Goal: Information Seeking & Learning: Learn about a topic

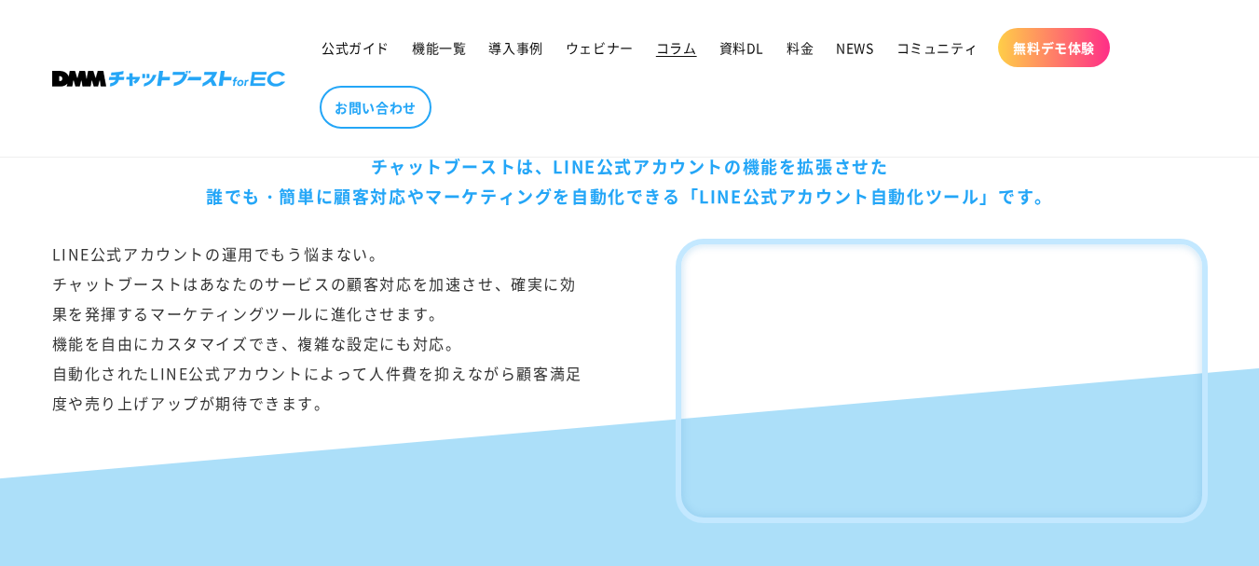
scroll to position [1118, 0]
click at [548, 40] on link "導入事例" at bounding box center [515, 47] width 76 height 39
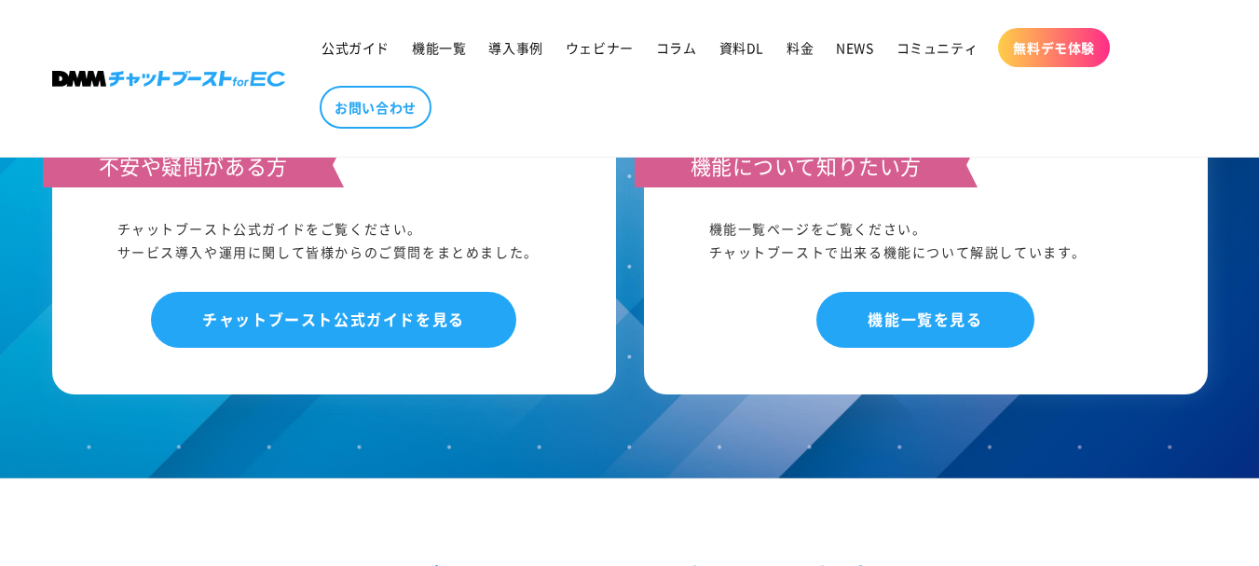
scroll to position [9969, 0]
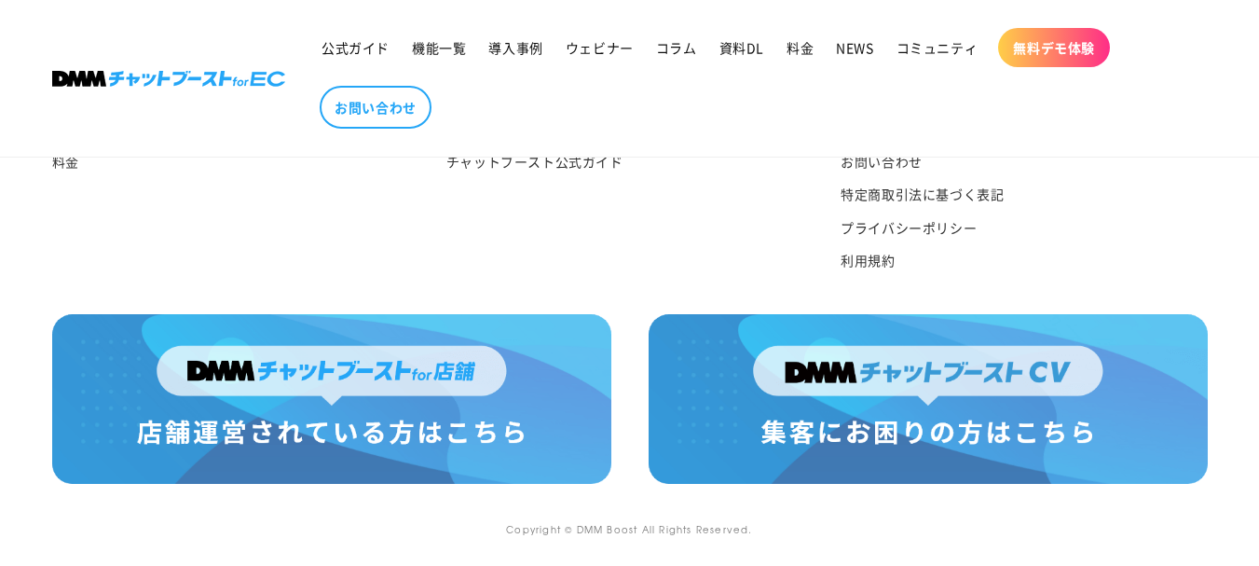
click at [252, 340] on img at bounding box center [331, 399] width 559 height 170
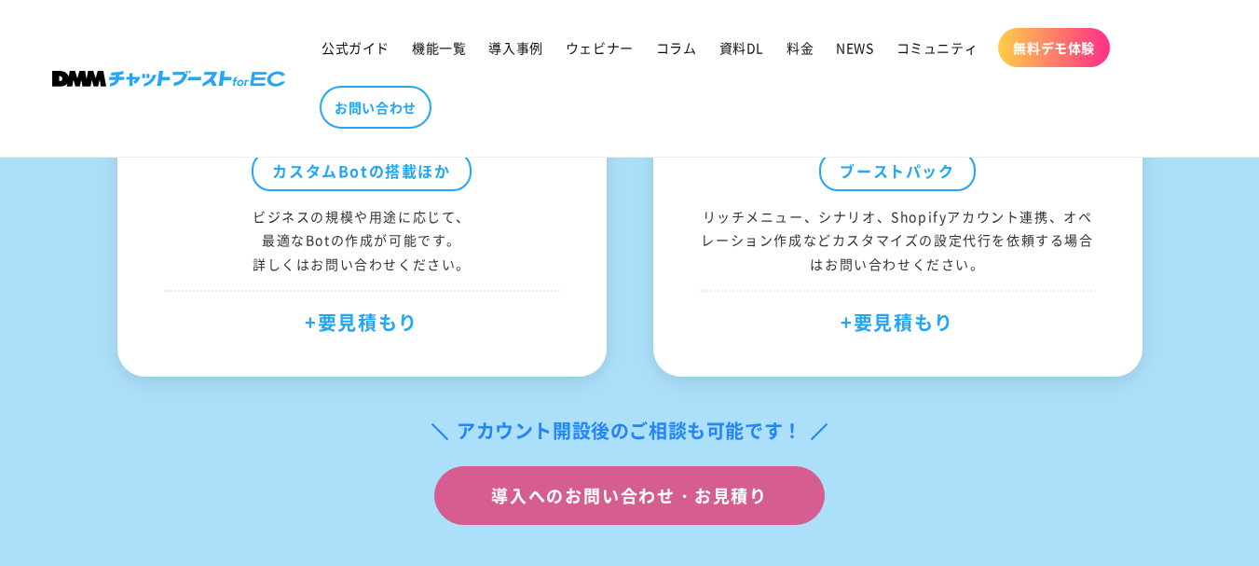
drag, startPoint x: 614, startPoint y: 240, endPoint x: 601, endPoint y: 254, distance: 19.1
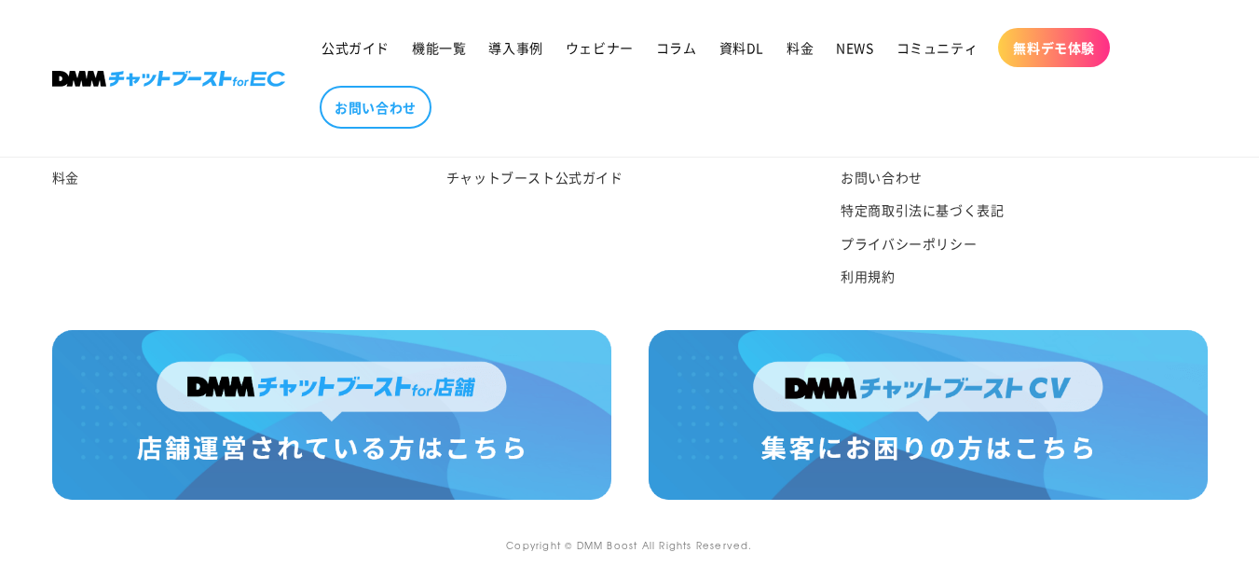
scroll to position [9973, 0]
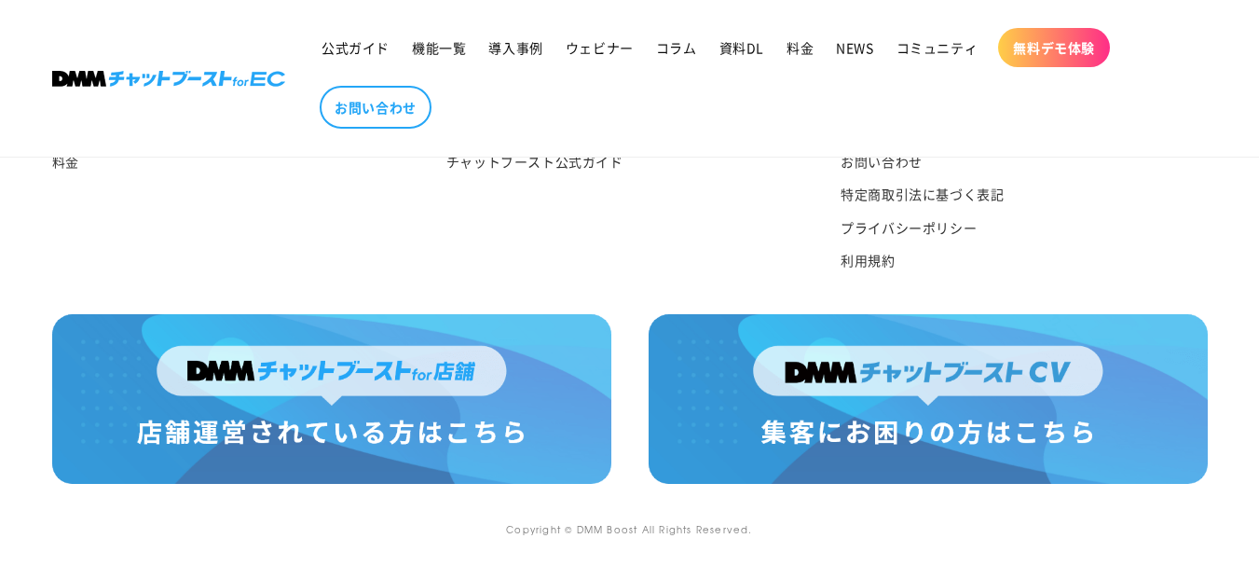
click at [398, 367] on img at bounding box center [331, 399] width 559 height 170
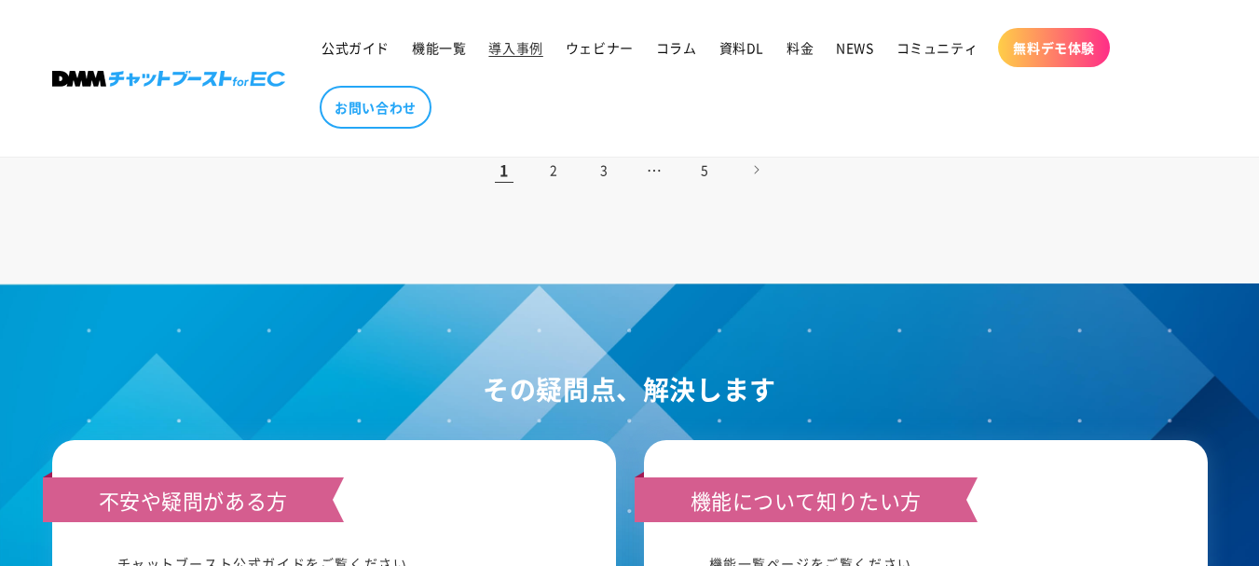
scroll to position [2609, 0]
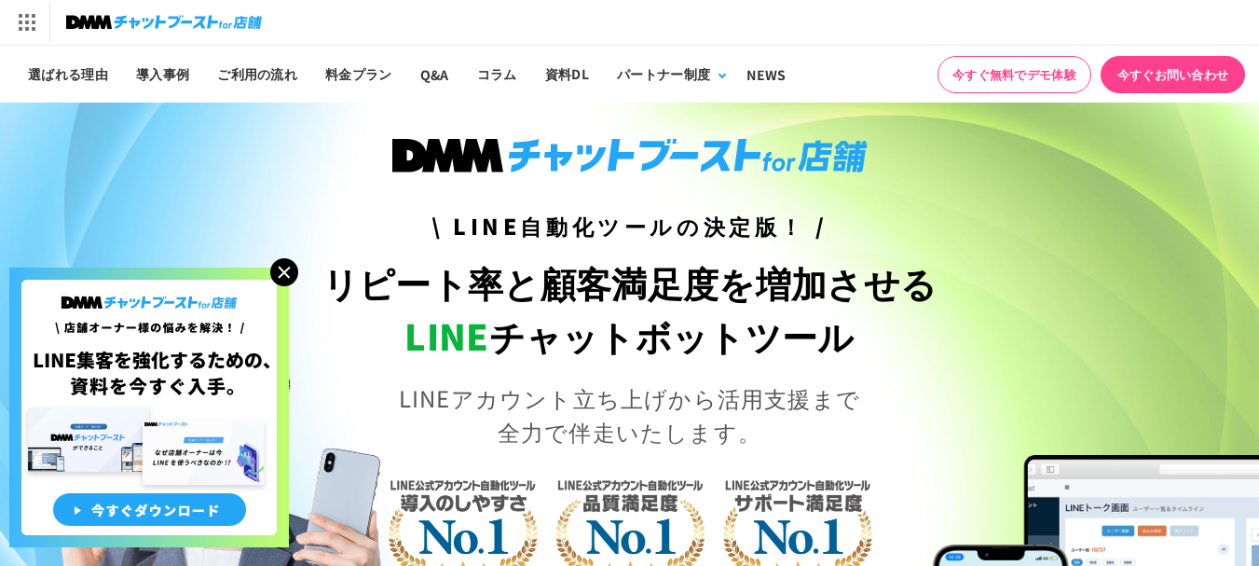
click at [293, 275] on img at bounding box center [284, 272] width 28 height 28
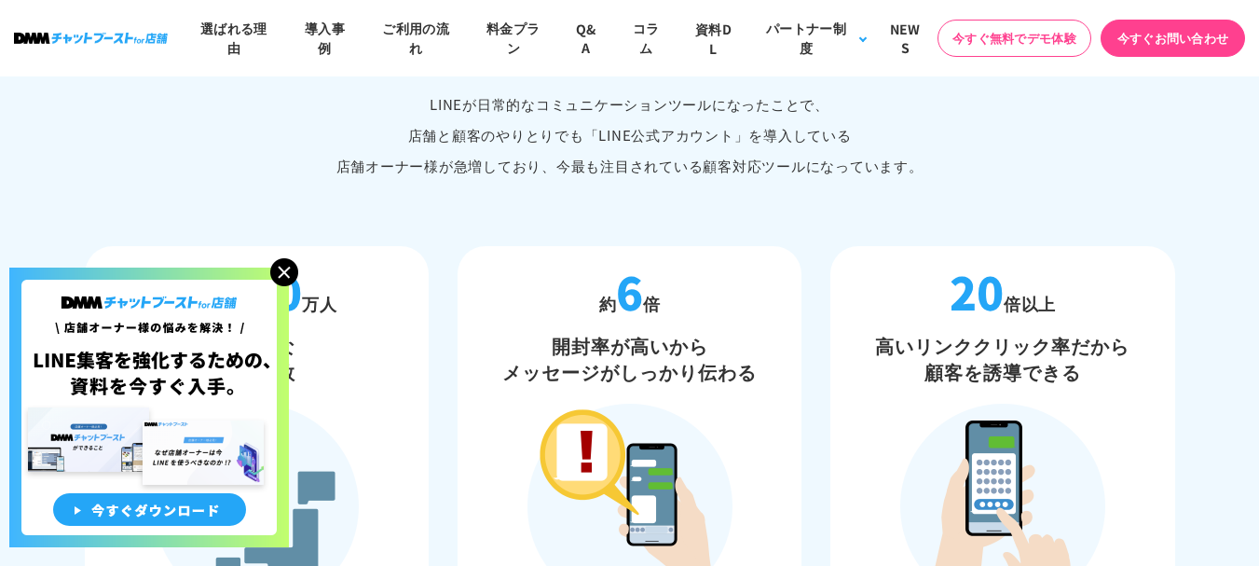
click at [286, 271] on img at bounding box center [284, 272] width 28 height 28
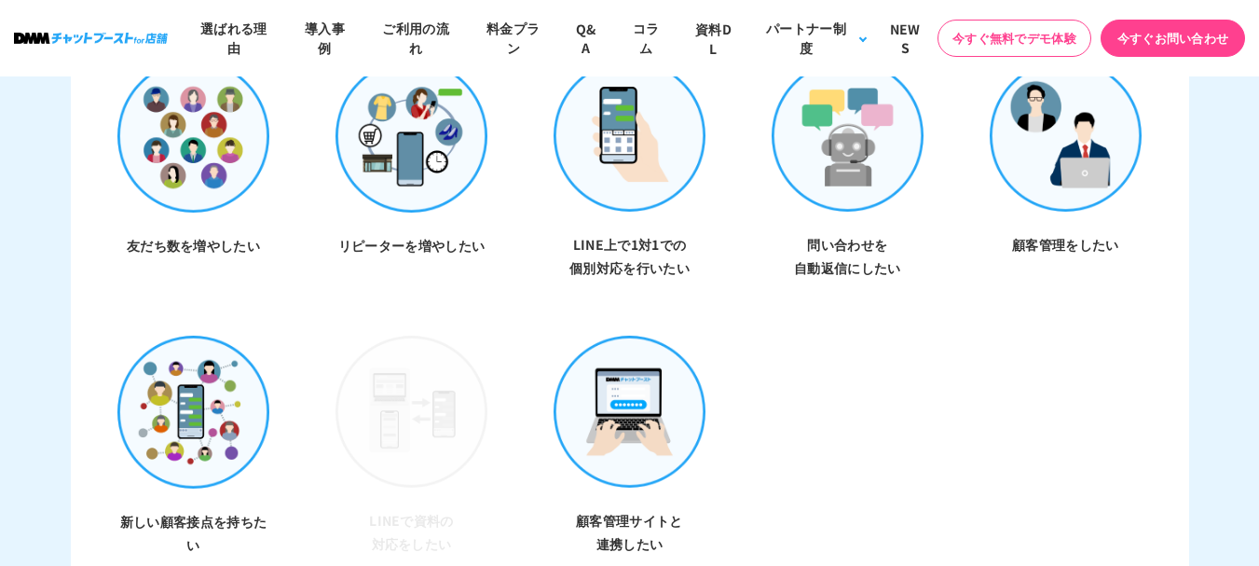
scroll to position [5311, 0]
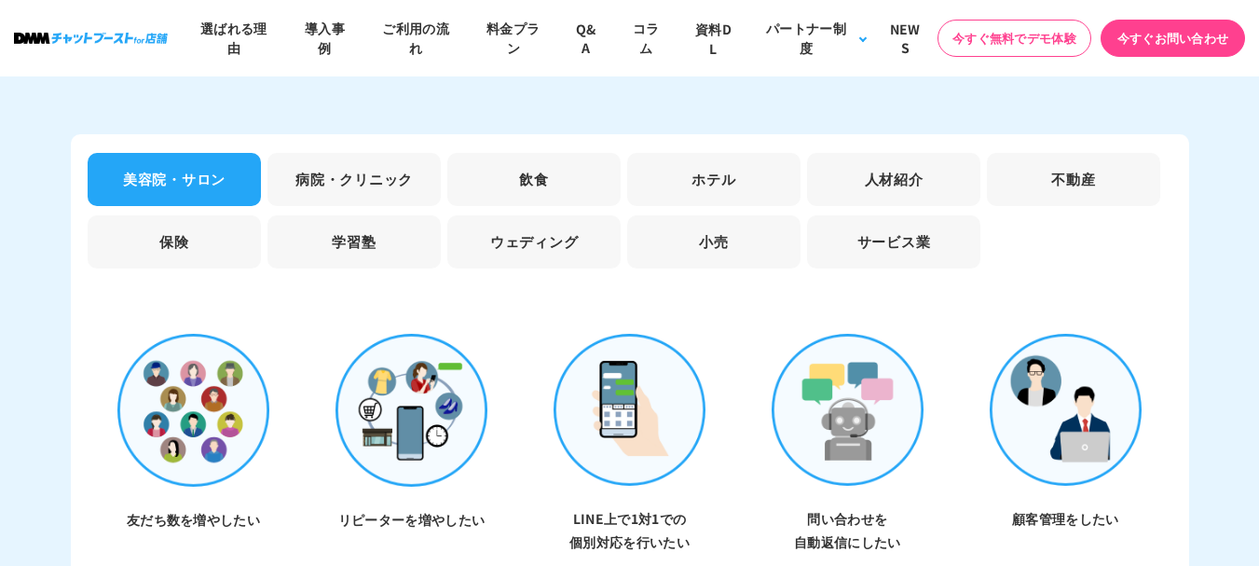
click at [540, 170] on li "飲食" at bounding box center [533, 179] width 173 height 53
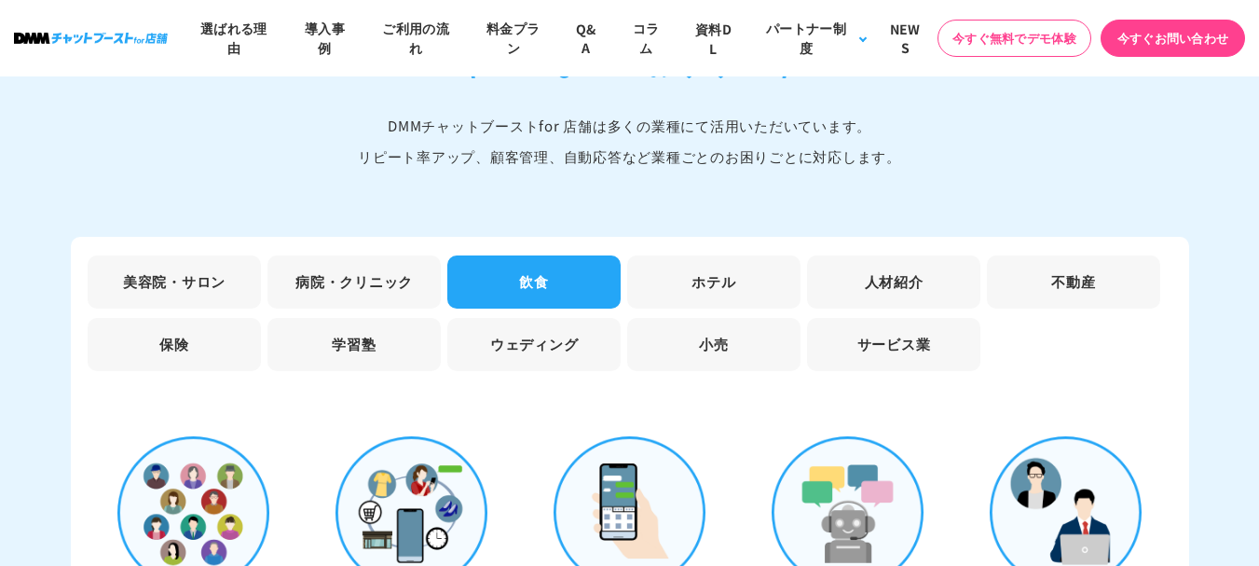
scroll to position [5217, 0]
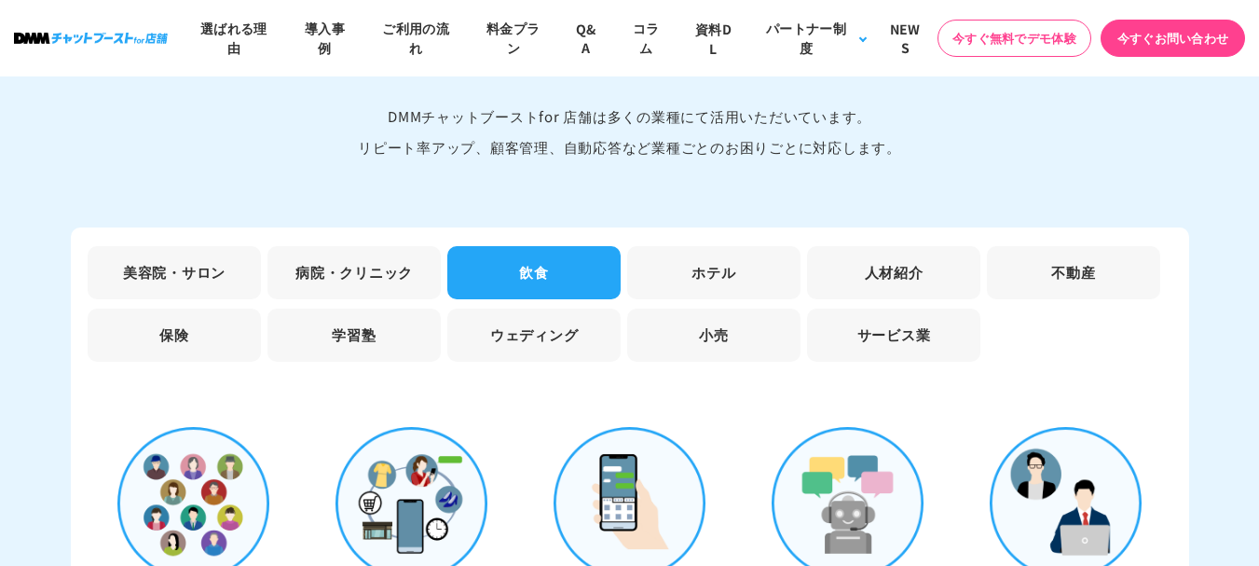
click at [863, 320] on li "サービス業" at bounding box center [893, 334] width 173 height 53
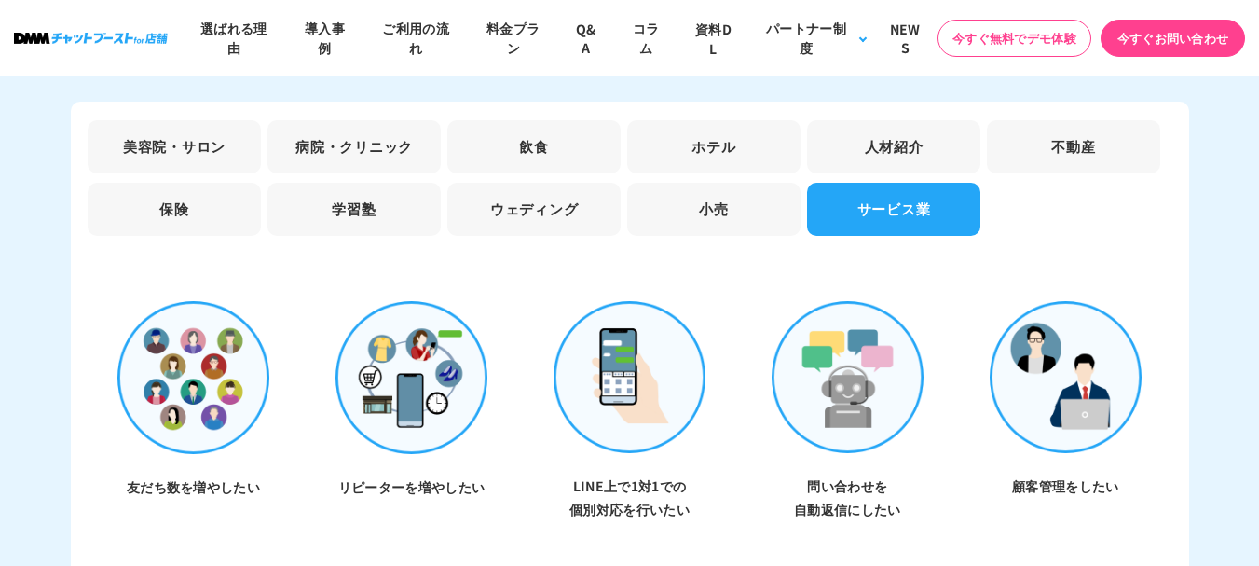
scroll to position [5311, 0]
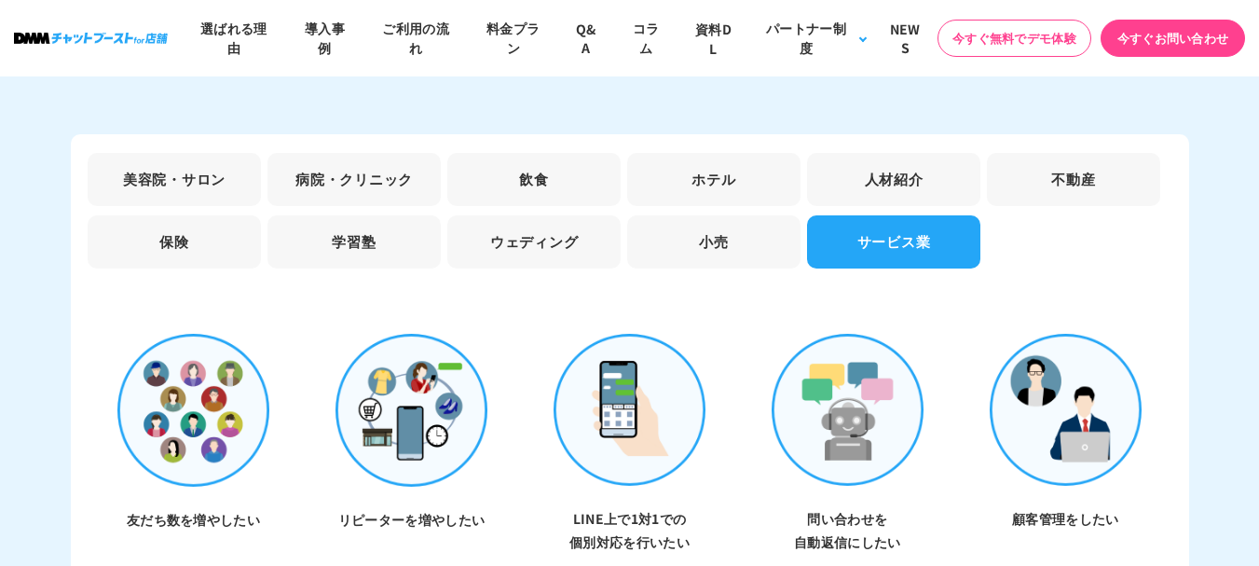
click at [541, 184] on li "飲食" at bounding box center [533, 179] width 173 height 53
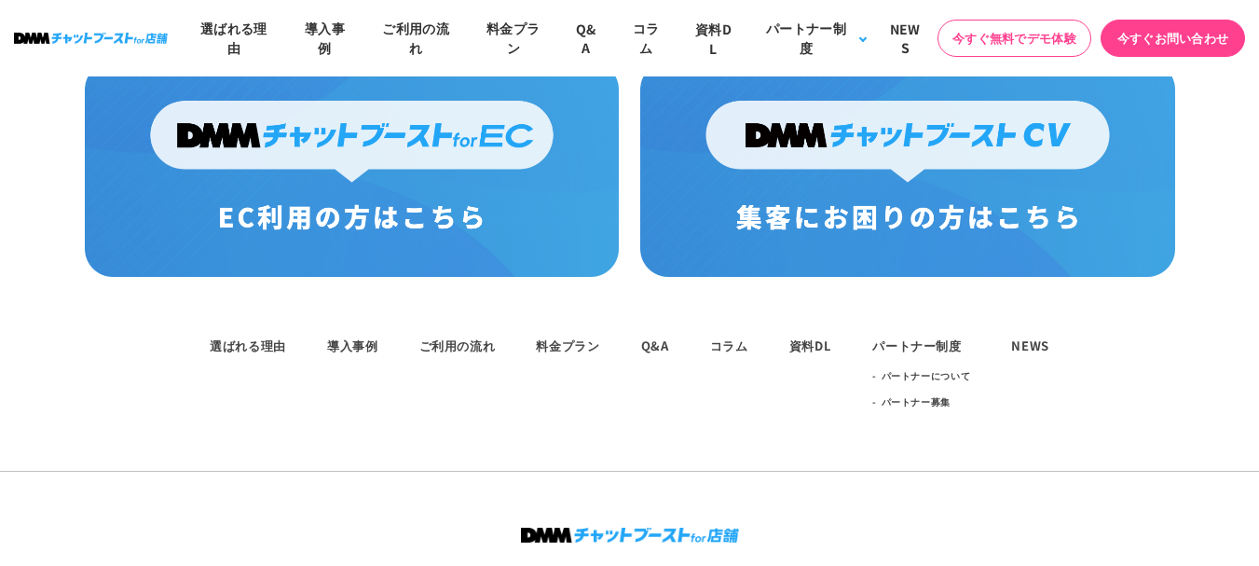
scroll to position [10003, 0]
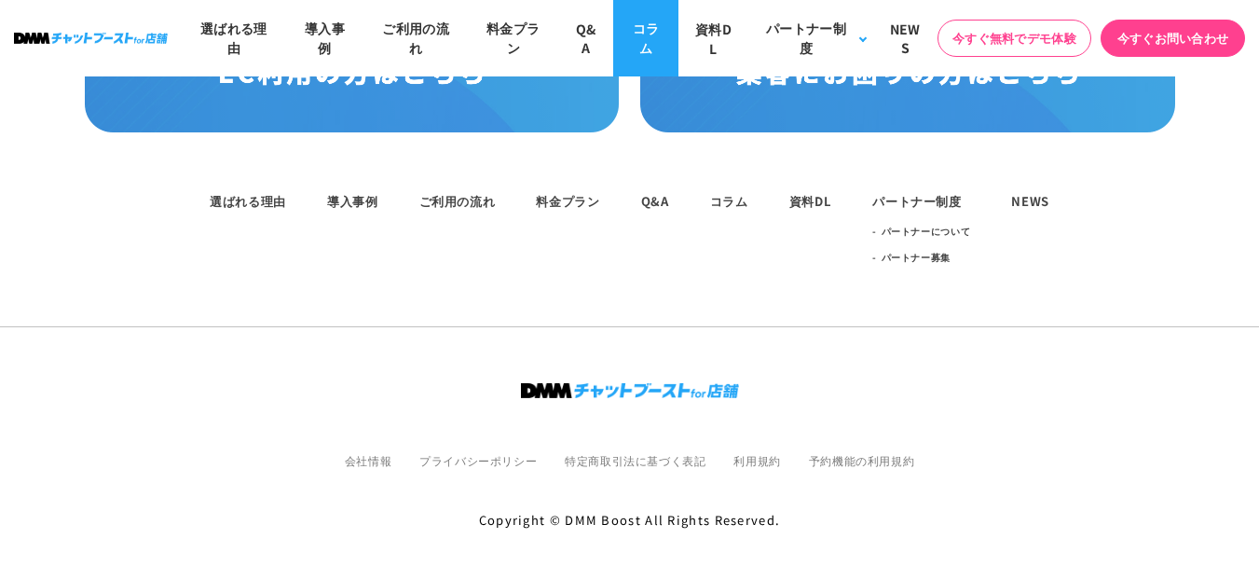
click at [668, 61] on link "コラム" at bounding box center [645, 38] width 65 height 76
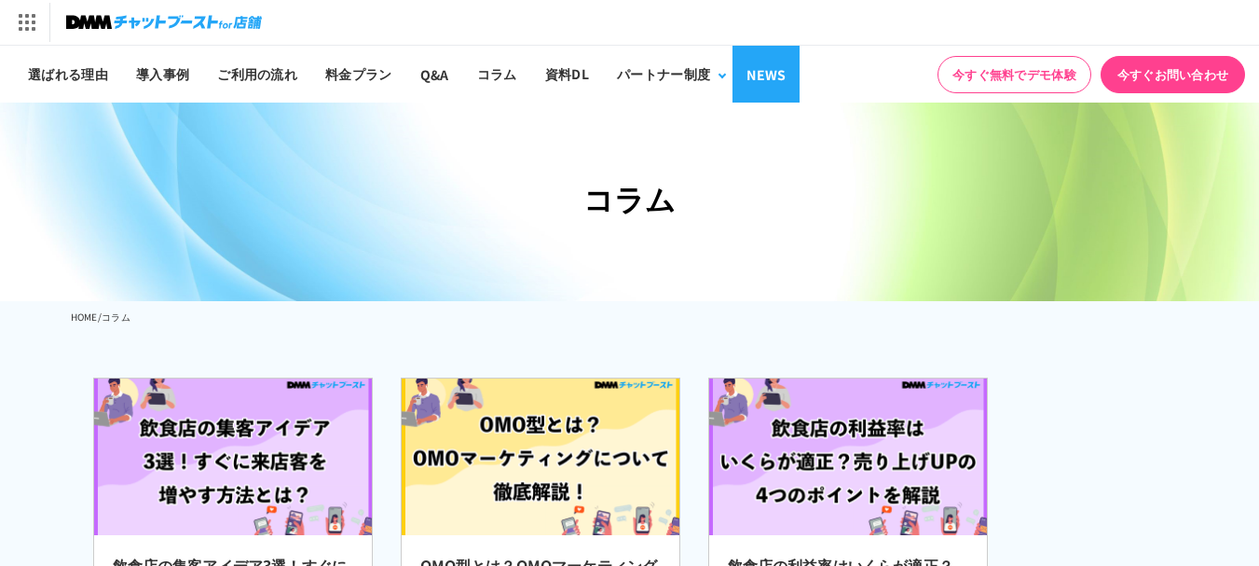
click at [779, 79] on link "NEWS" at bounding box center [765, 74] width 67 height 57
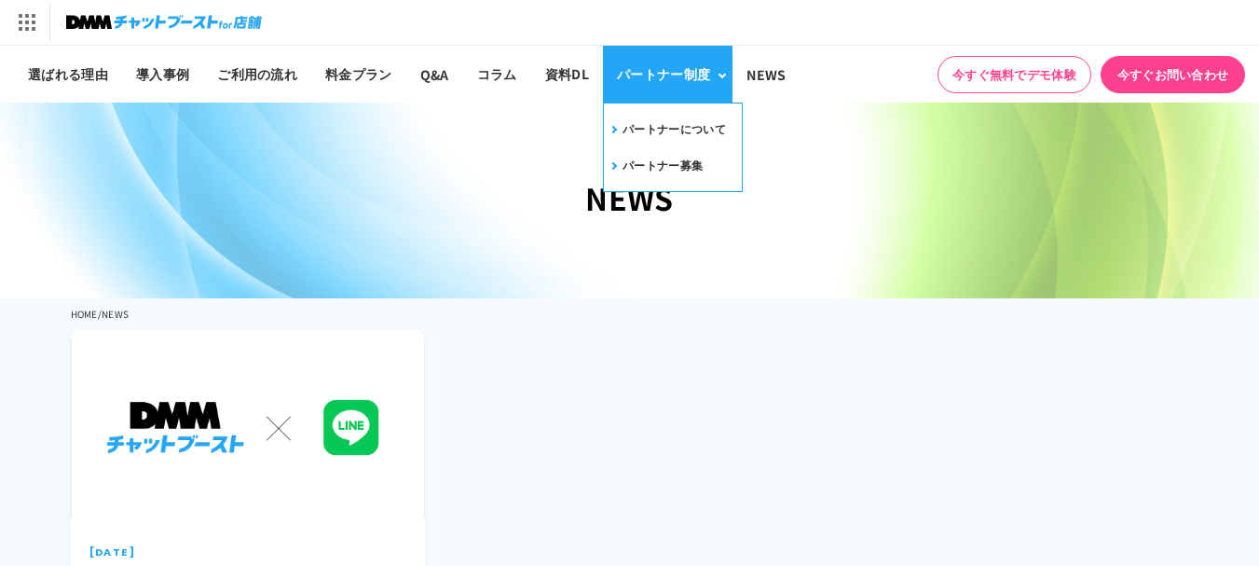
click at [658, 78] on div "パートナー制度" at bounding box center [663, 74] width 93 height 20
click at [658, 120] on link "パートナーについて" at bounding box center [666, 129] width 118 height 29
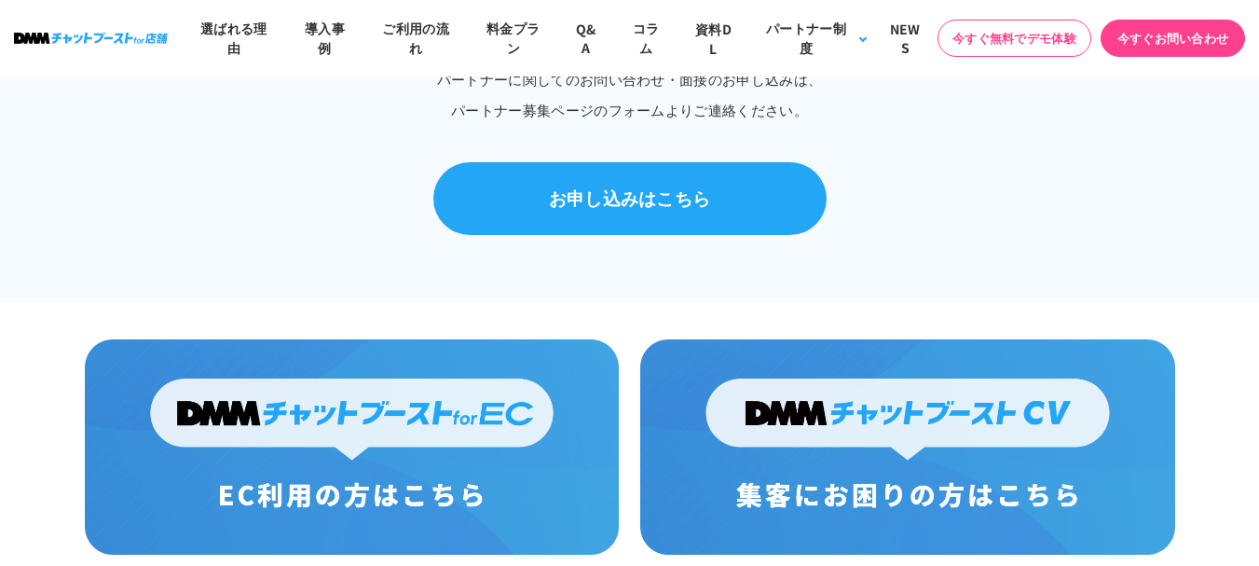
scroll to position [1304, 0]
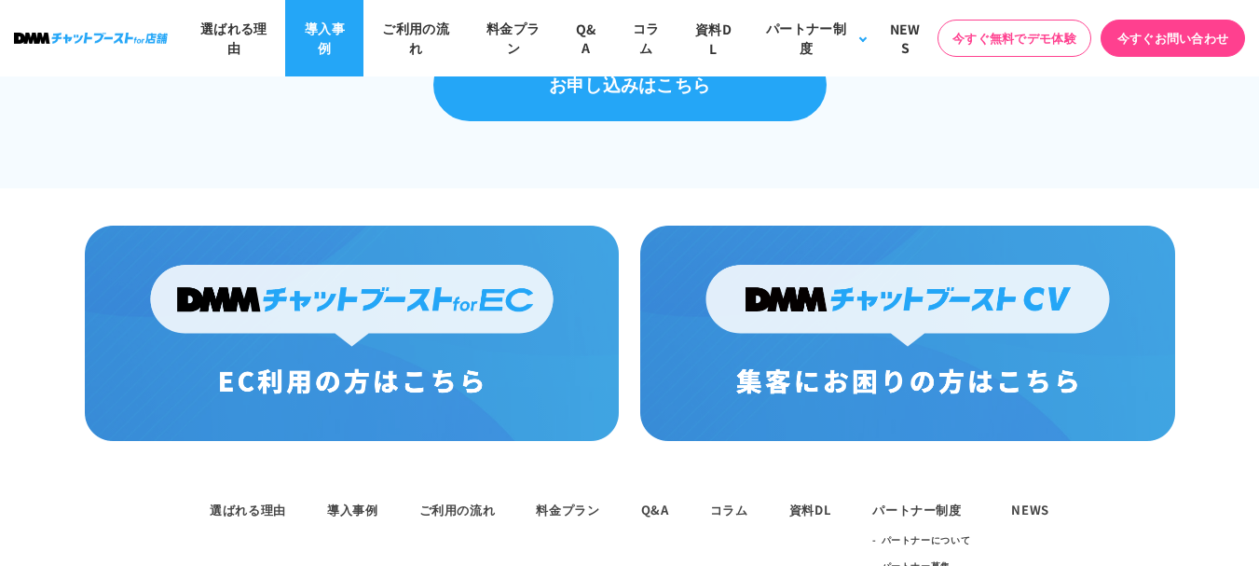
click at [330, 37] on link "導入事例" at bounding box center [324, 38] width 78 height 76
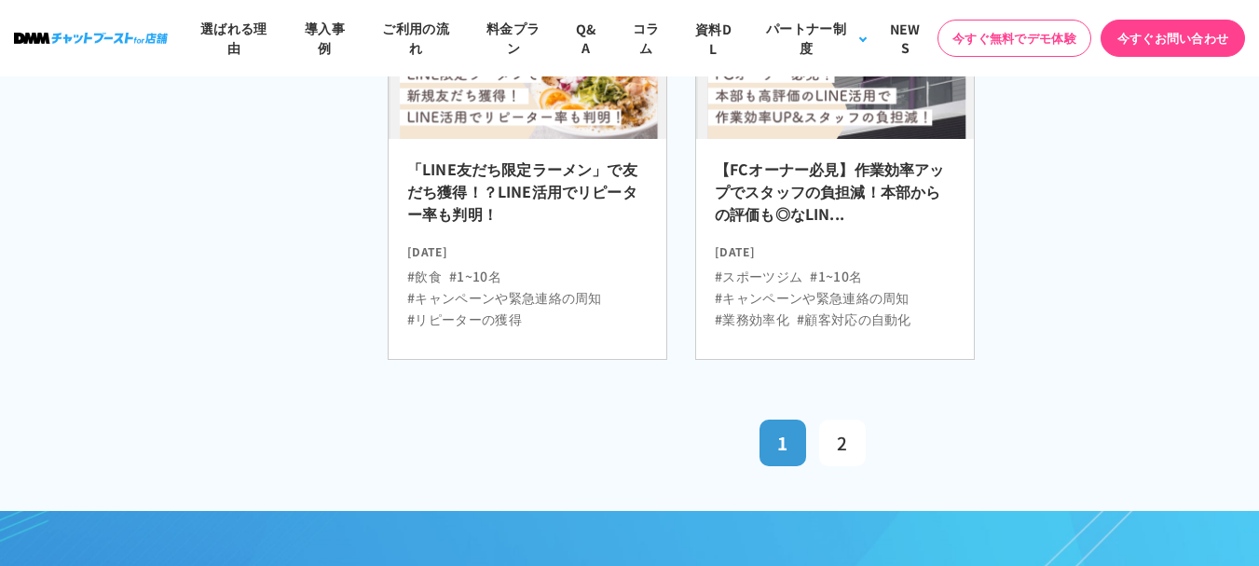
scroll to position [1211, 0]
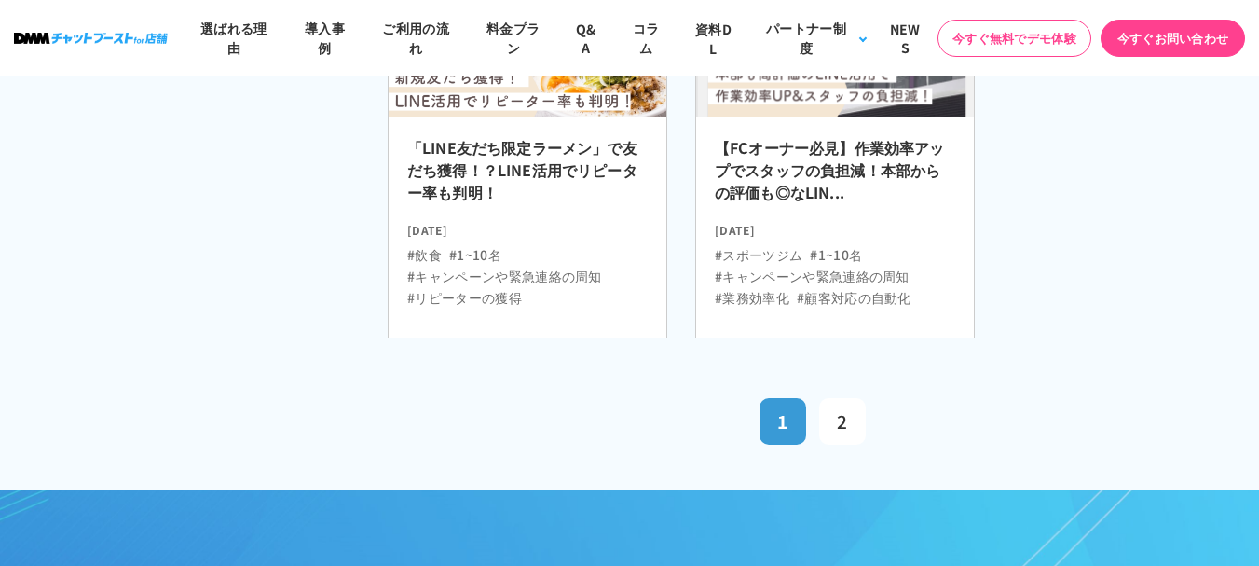
drag, startPoint x: 837, startPoint y: 411, endPoint x: 642, endPoint y: 294, distance: 226.9
click at [838, 411] on span "2" at bounding box center [842, 420] width 10 height 25
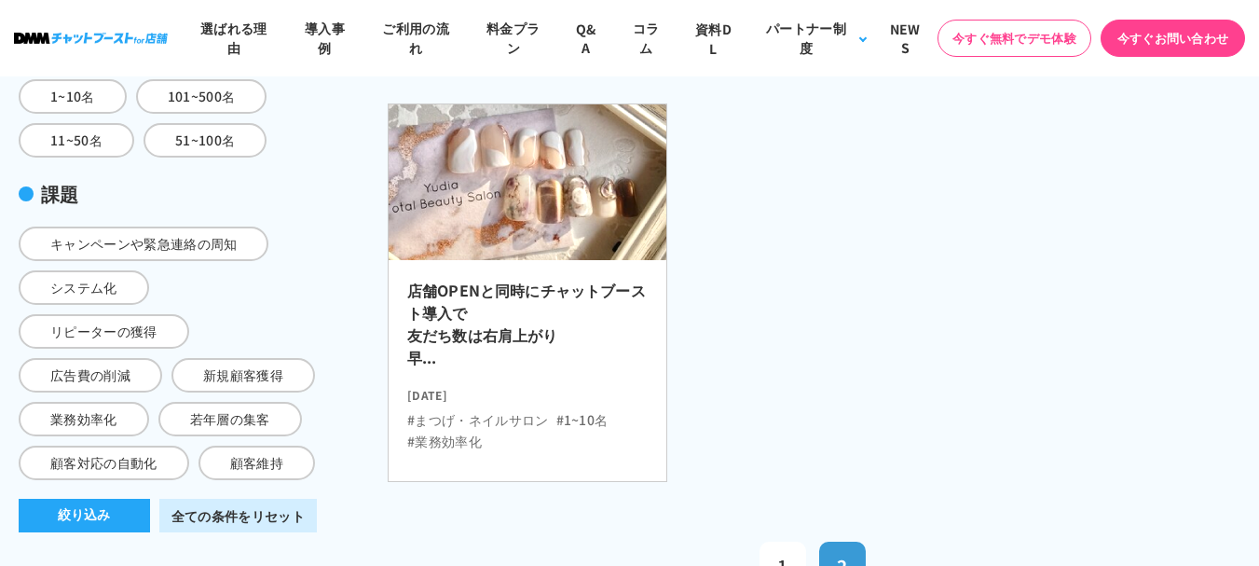
scroll to position [745, 0]
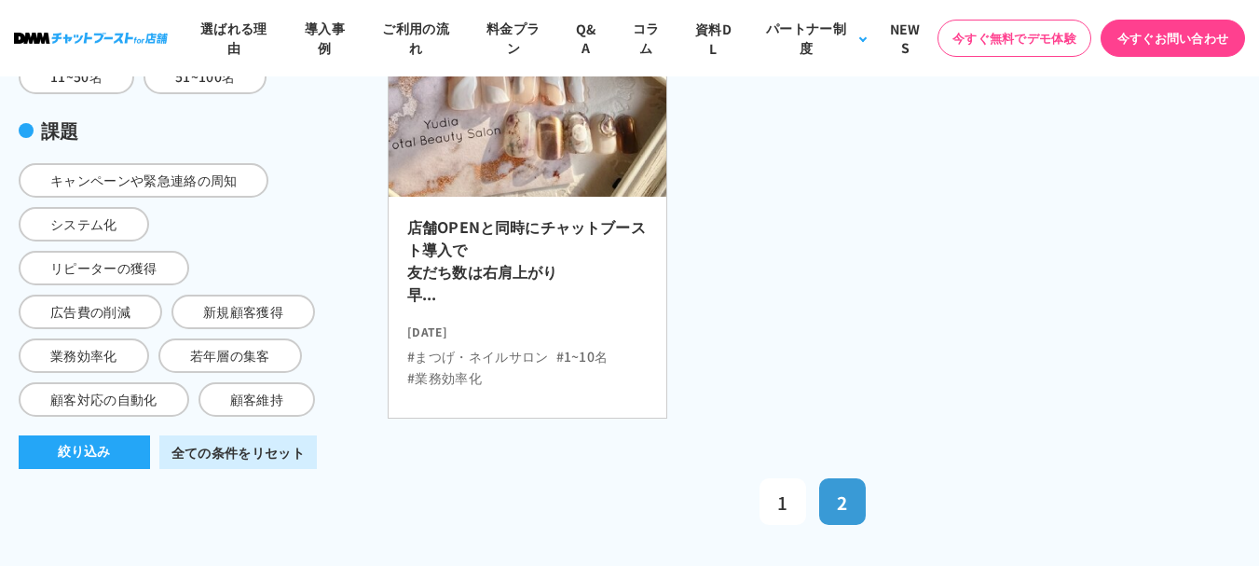
click at [583, 201] on div "店舗OPENと同時にチャットブースト導入で 友だち数は右肩上がり 早... [DATE] #まつげ・ネイルサロン #1~10名 #業務効率化" at bounding box center [528, 307] width 278 height 221
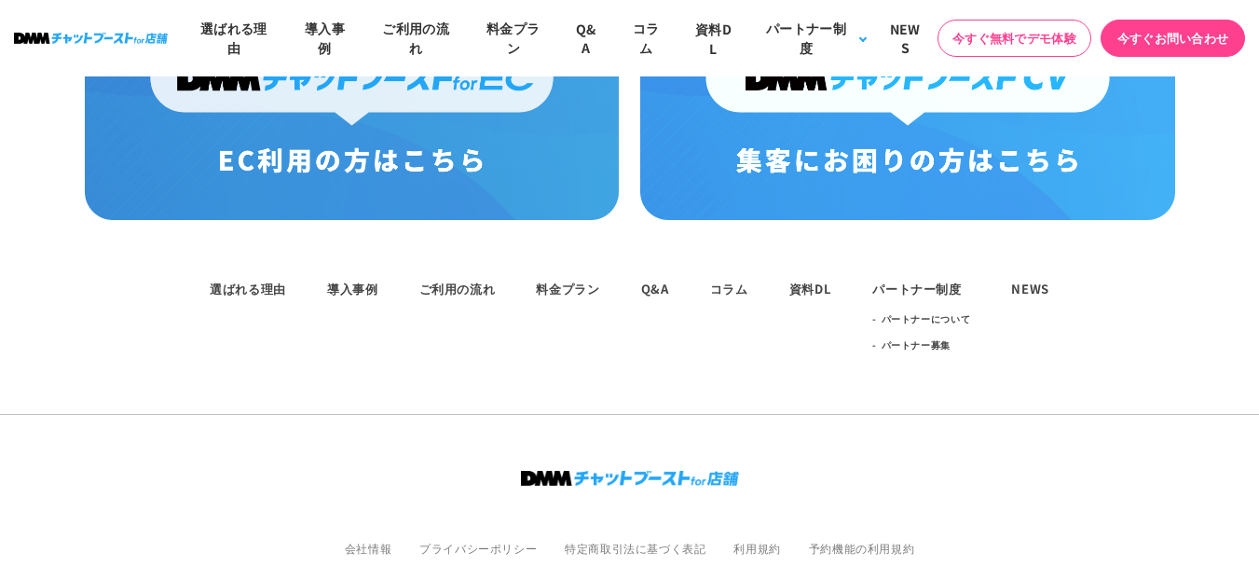
scroll to position [5307, 0]
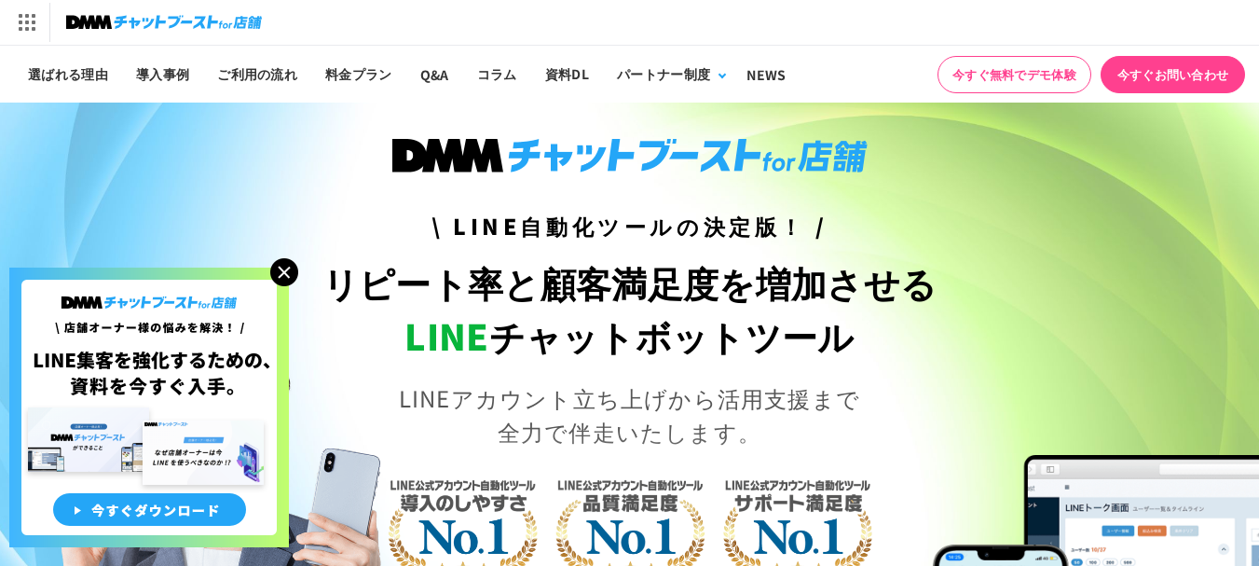
click at [288, 267] on img at bounding box center [284, 272] width 28 height 28
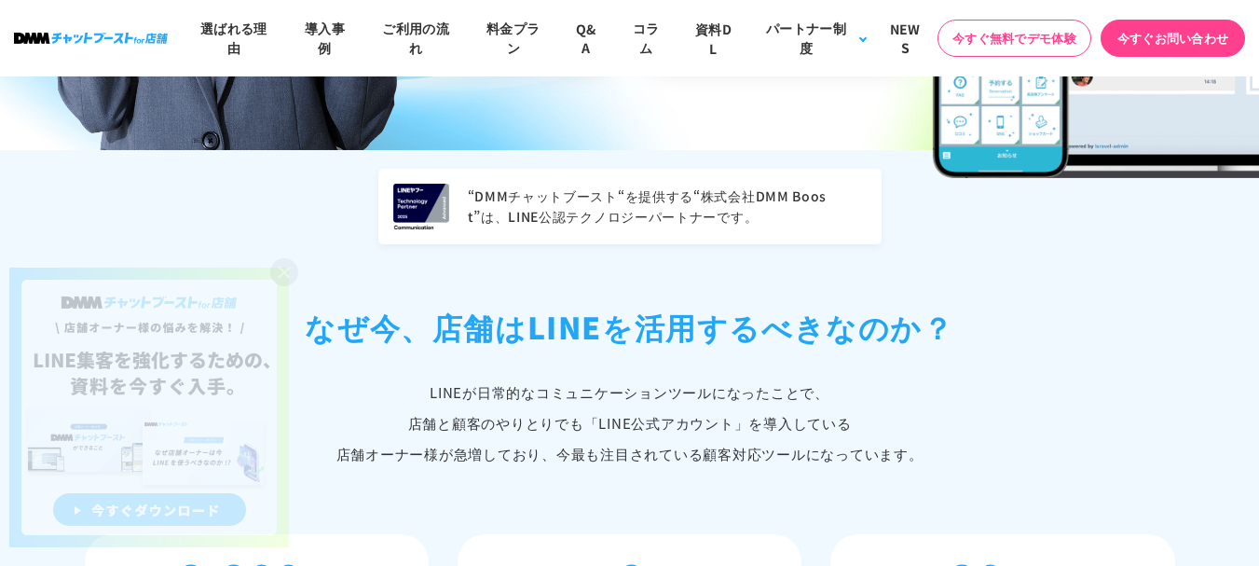
scroll to position [932, 0]
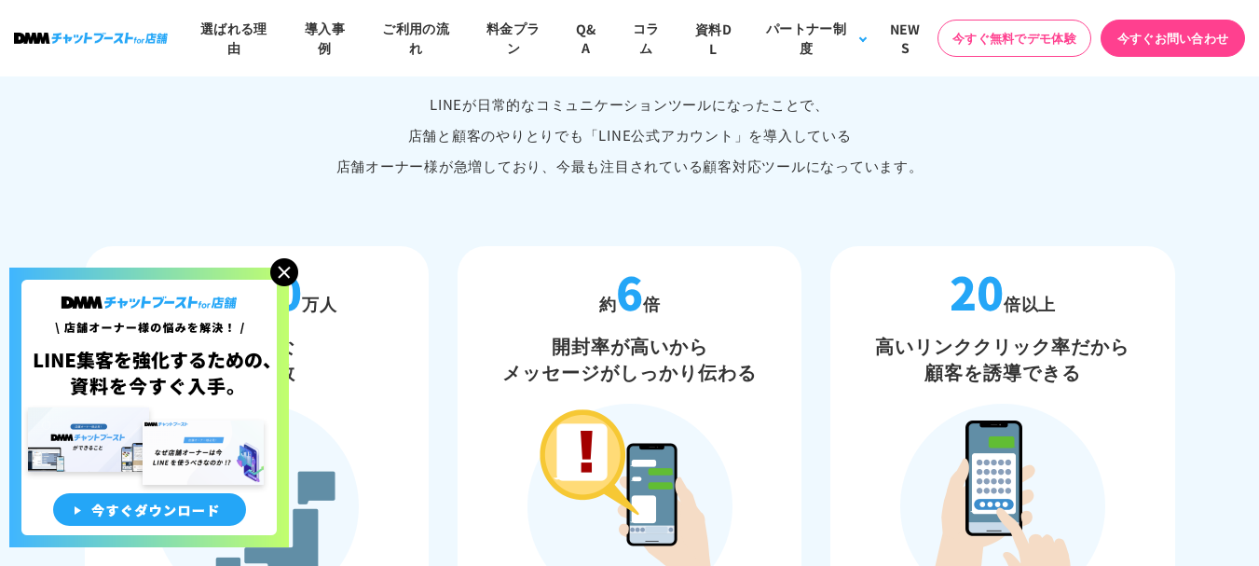
click at [274, 265] on img at bounding box center [284, 272] width 28 height 28
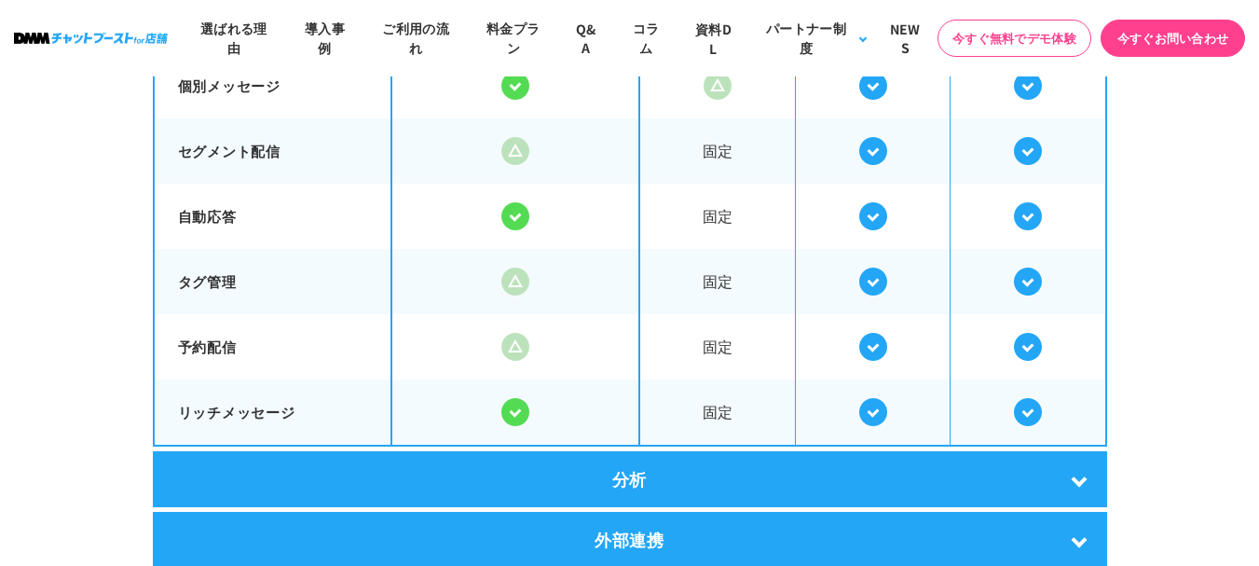
scroll to position [3447, 0]
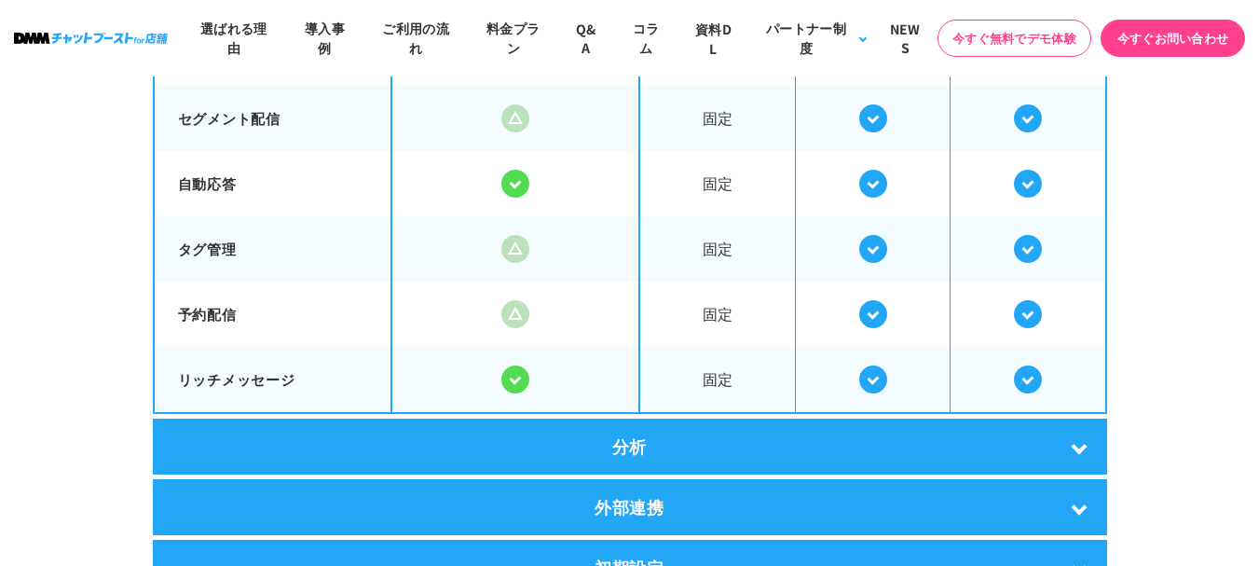
click at [637, 423] on div "分析" at bounding box center [630, 446] width 954 height 56
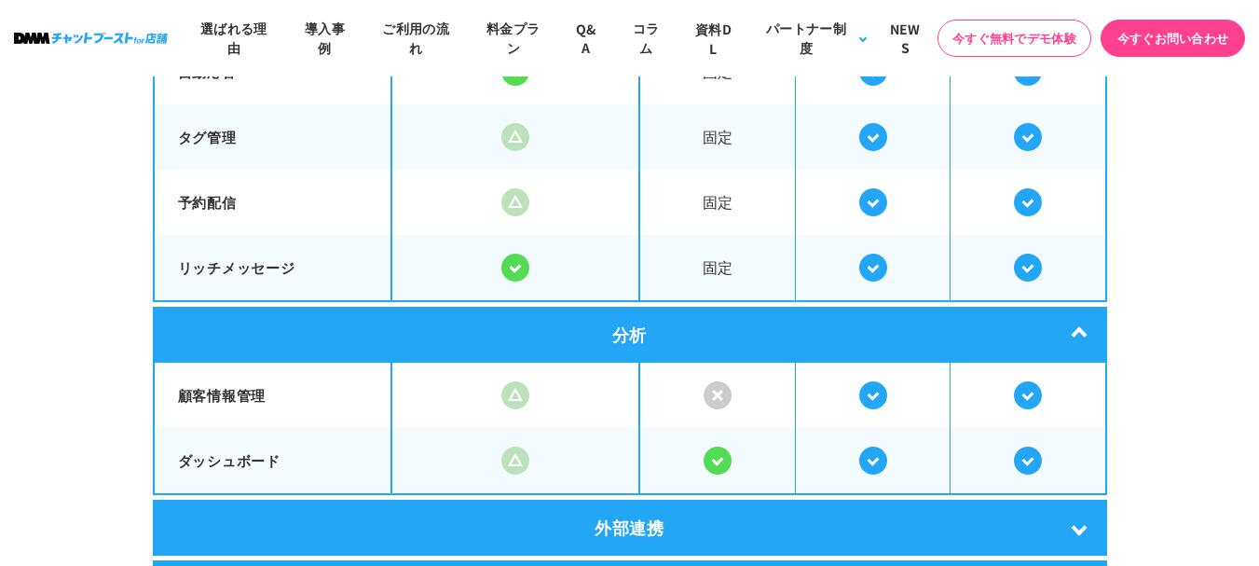
scroll to position [3634, 0]
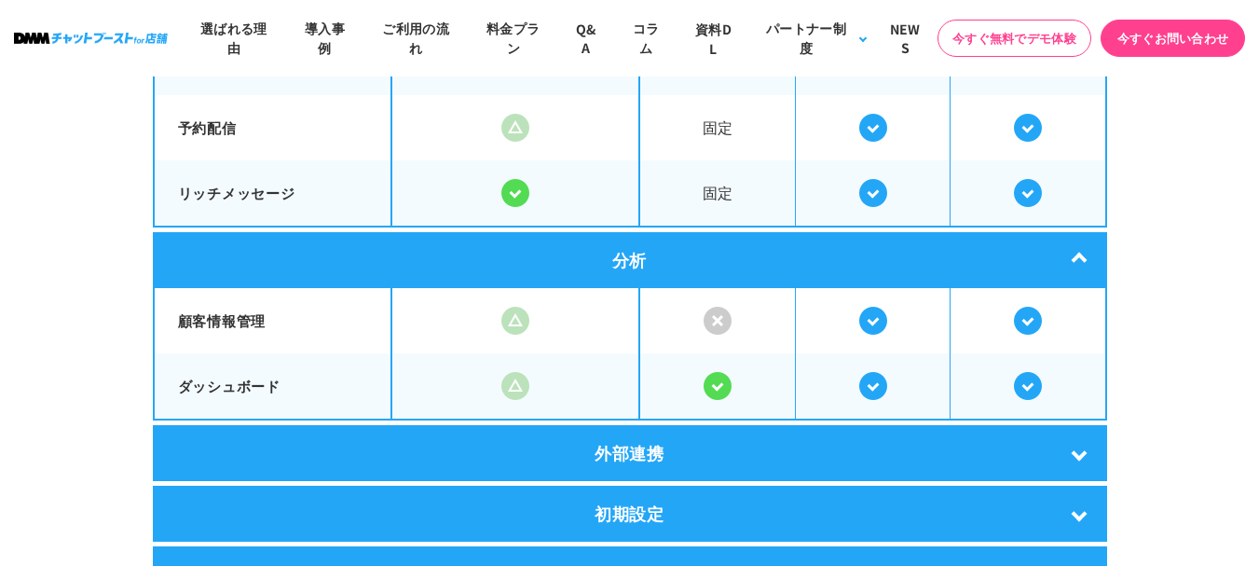
click at [710, 439] on div "外部連携" at bounding box center [630, 453] width 954 height 56
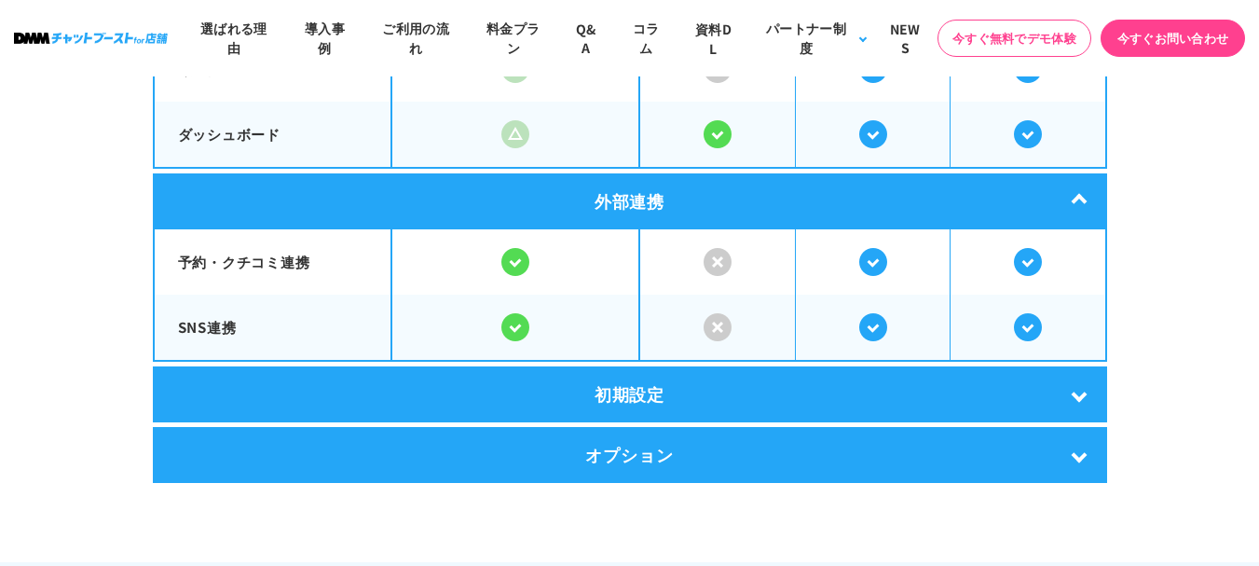
scroll to position [3913, 0]
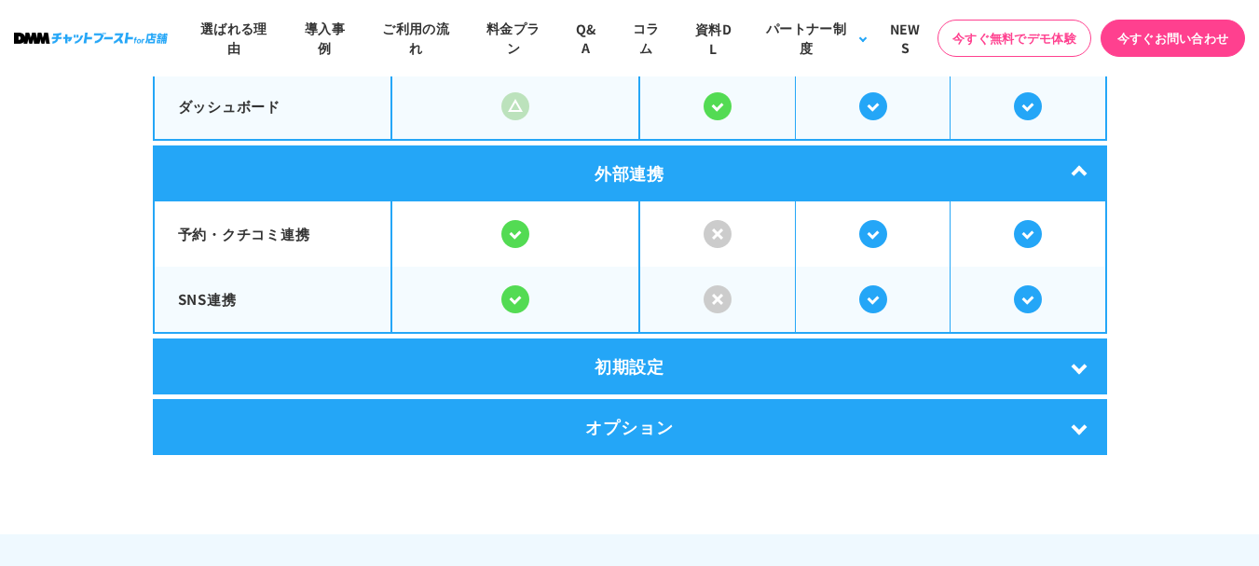
click at [683, 367] on div "初期設定" at bounding box center [630, 366] width 954 height 56
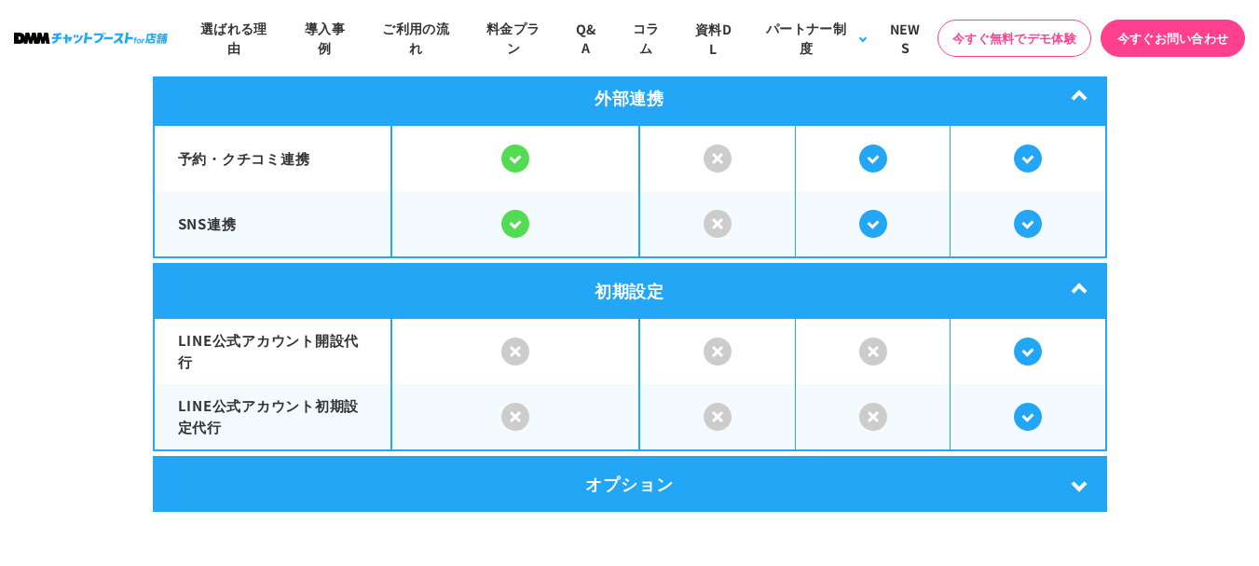
scroll to position [4006, 0]
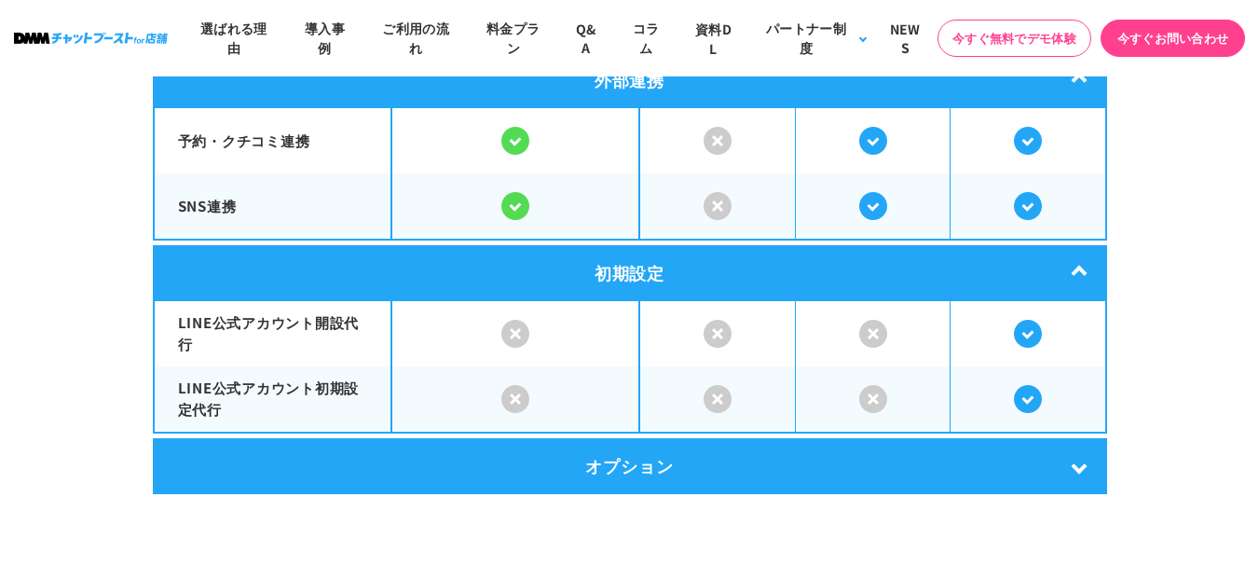
drag, startPoint x: 665, startPoint y: 447, endPoint x: 665, endPoint y: 431, distance: 15.8
click at [665, 448] on div "オプション" at bounding box center [630, 466] width 954 height 56
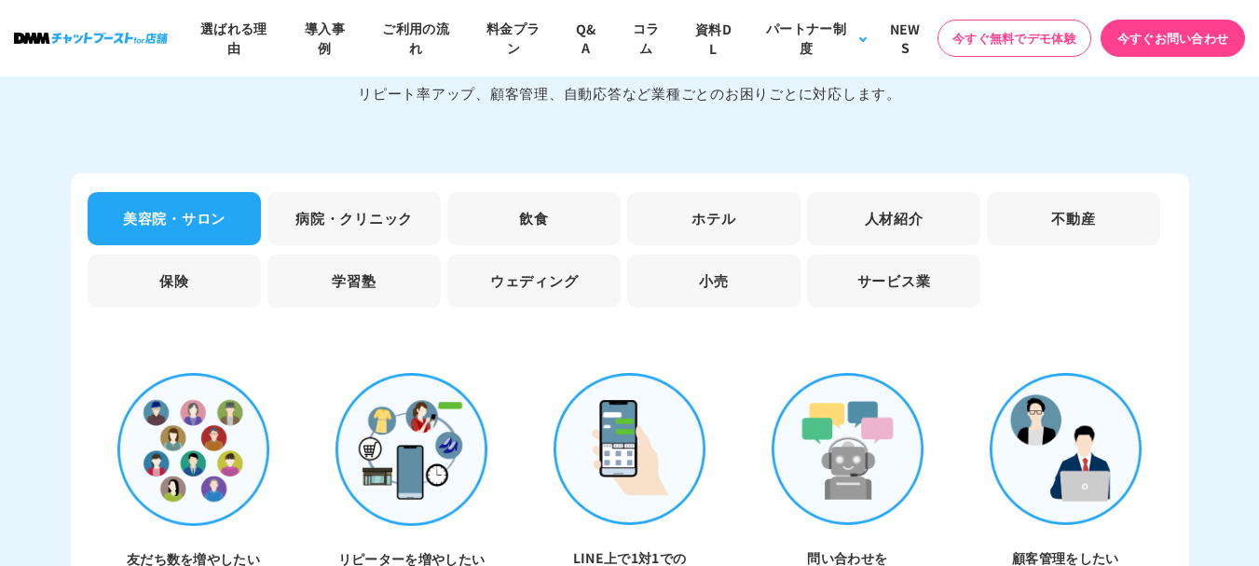
scroll to position [5683, 0]
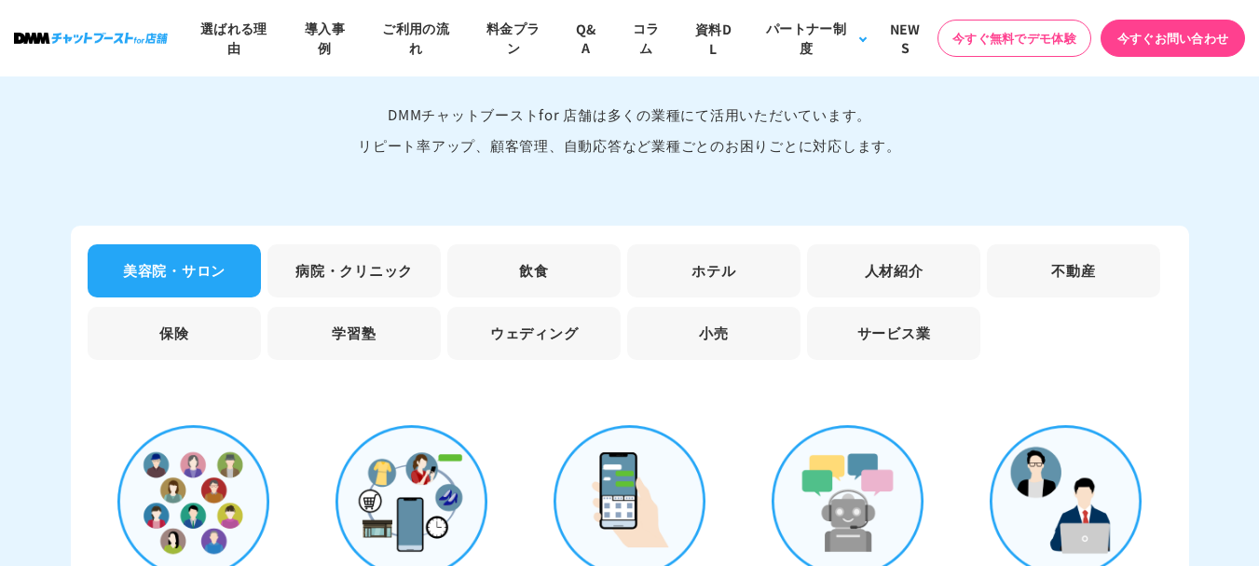
click at [243, 316] on li "保険" at bounding box center [174, 333] width 173 height 53
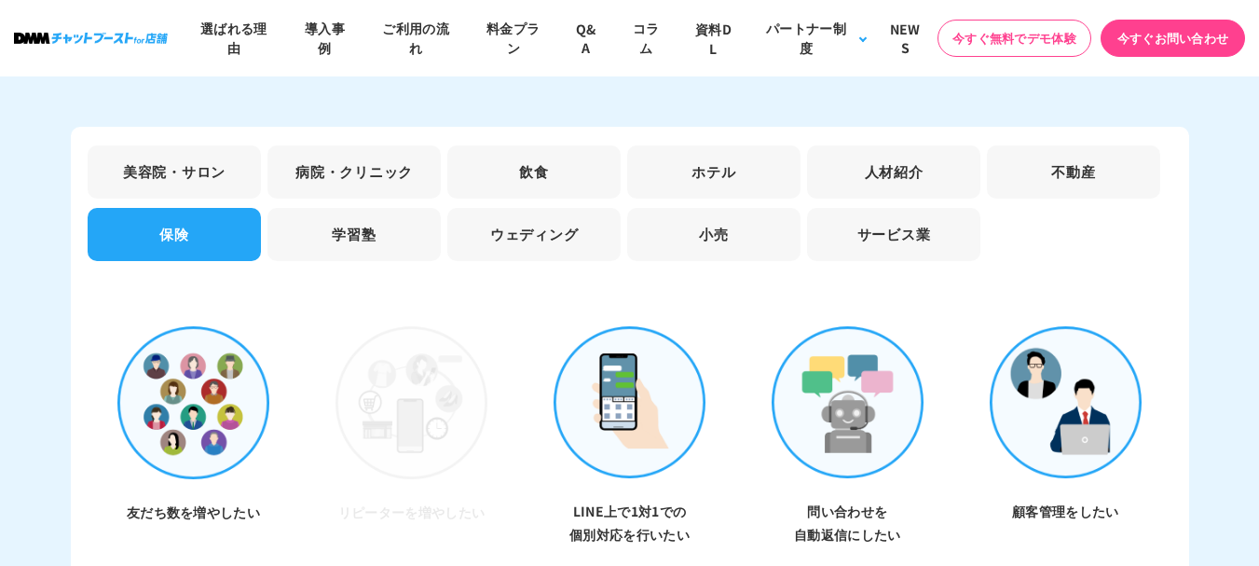
scroll to position [5776, 0]
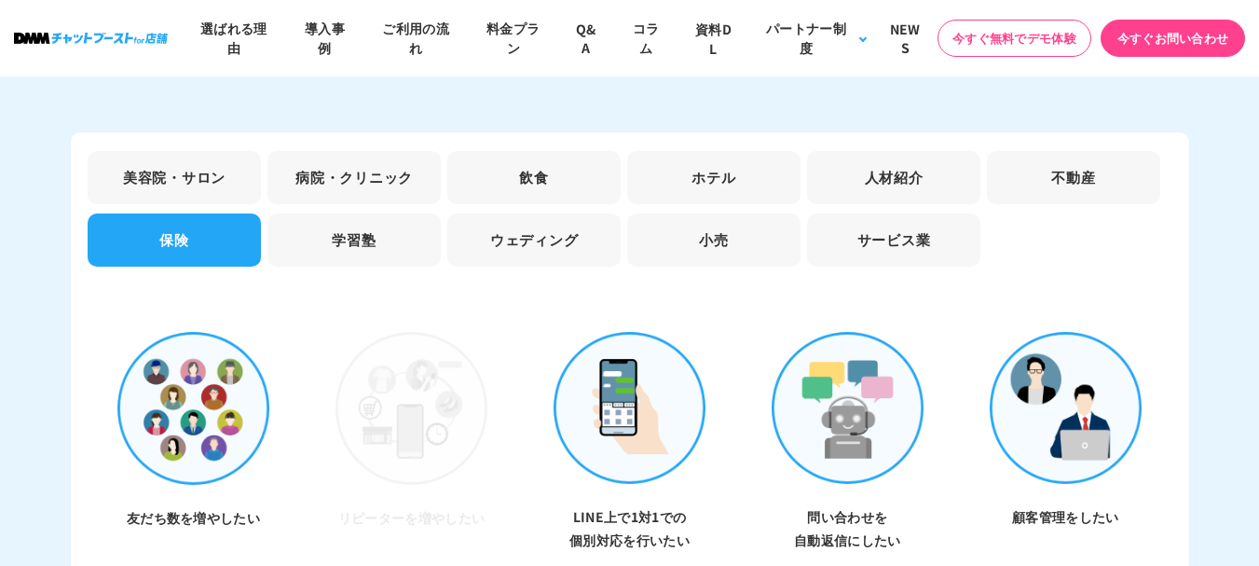
click at [383, 184] on li "病院・クリニック" at bounding box center [353, 177] width 173 height 53
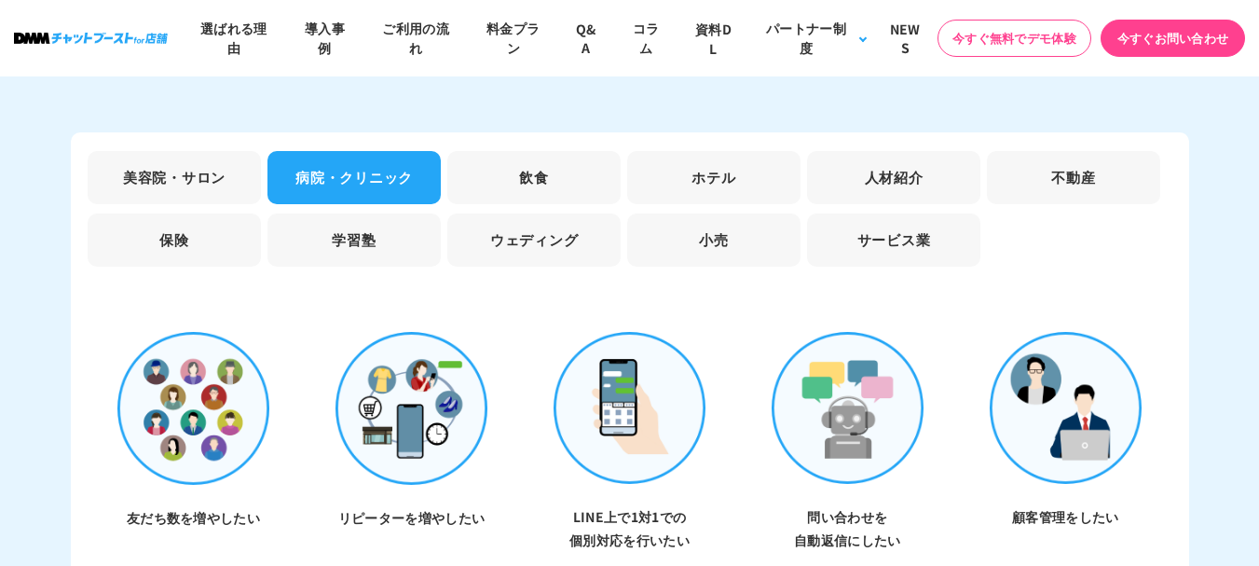
click at [485, 185] on li "飲食" at bounding box center [533, 177] width 173 height 53
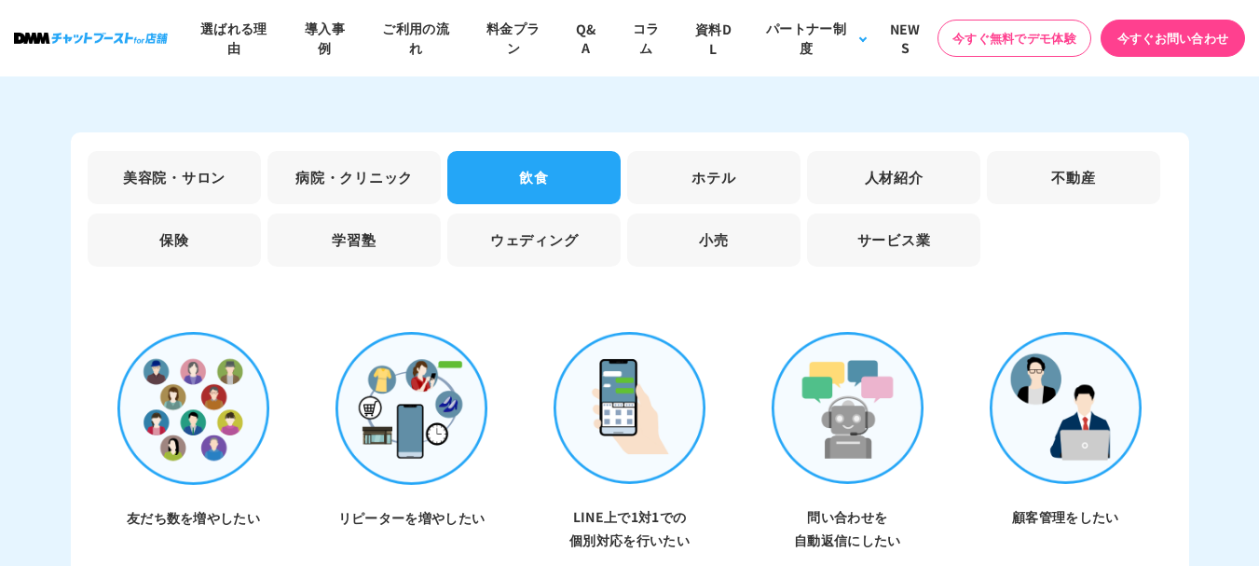
click at [922, 231] on li "サービス業" at bounding box center [893, 239] width 173 height 53
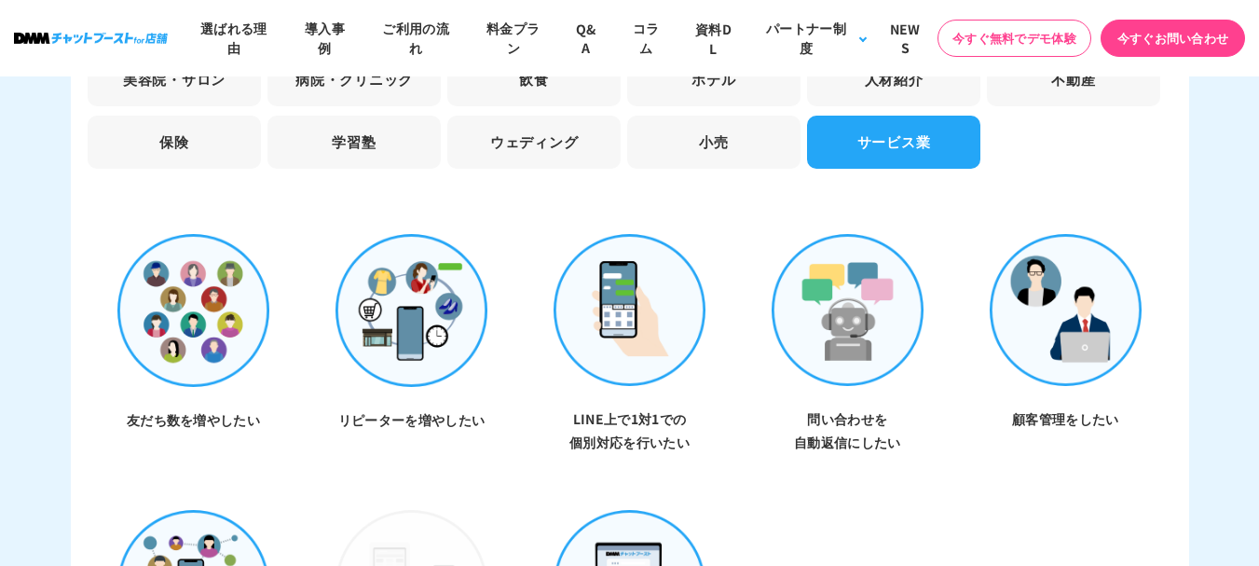
scroll to position [5870, 0]
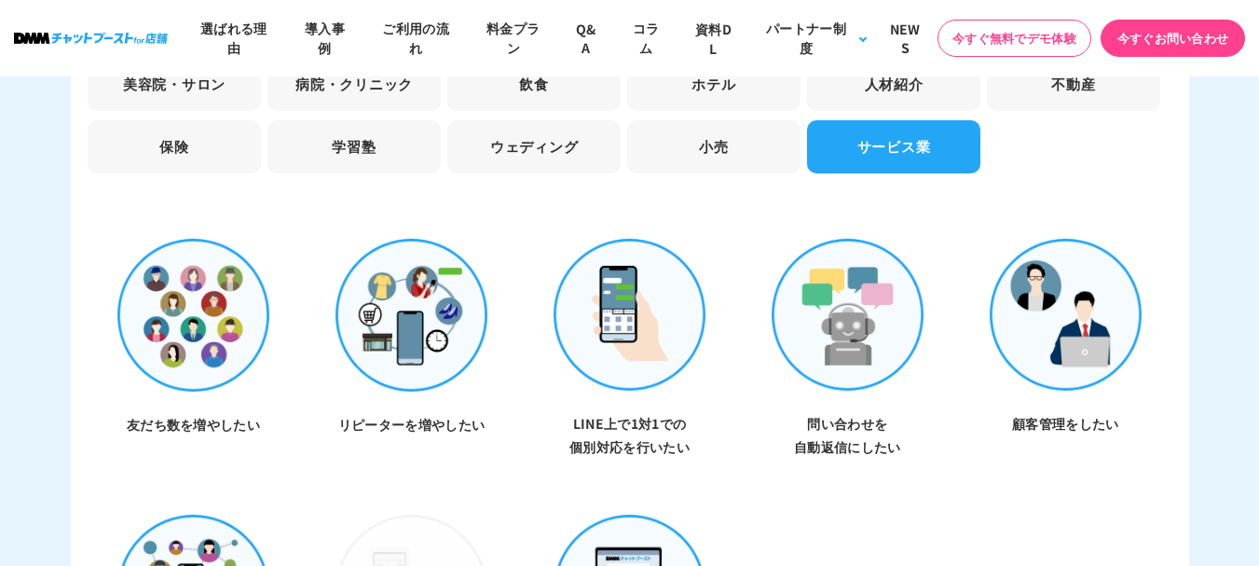
click at [1057, 86] on li "不動産" at bounding box center [1073, 84] width 173 height 53
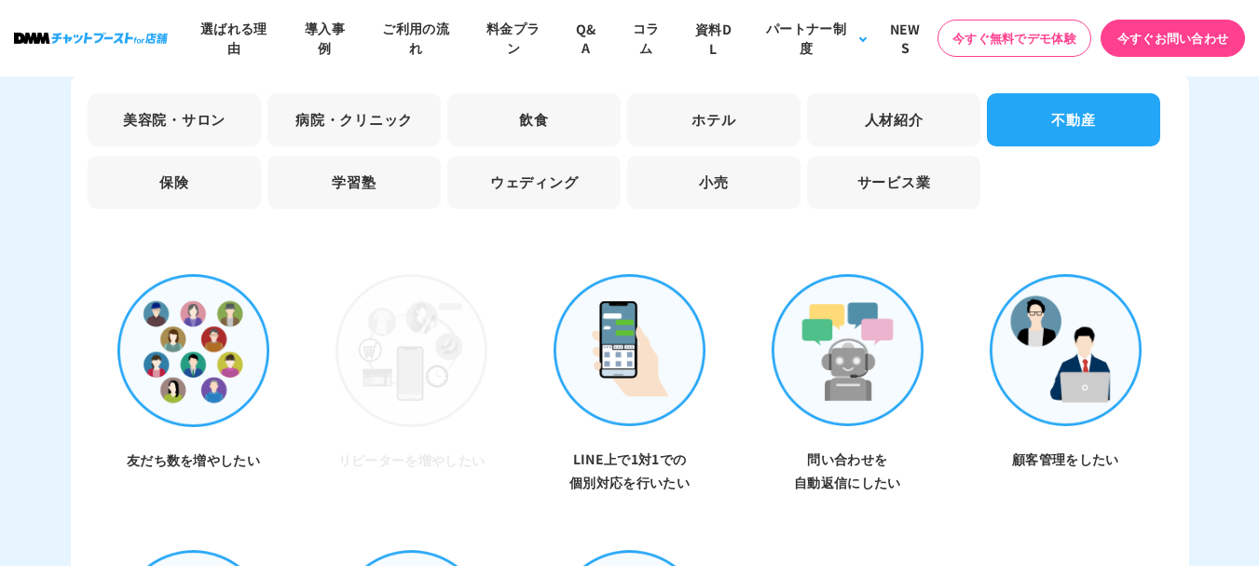
scroll to position [5776, 0]
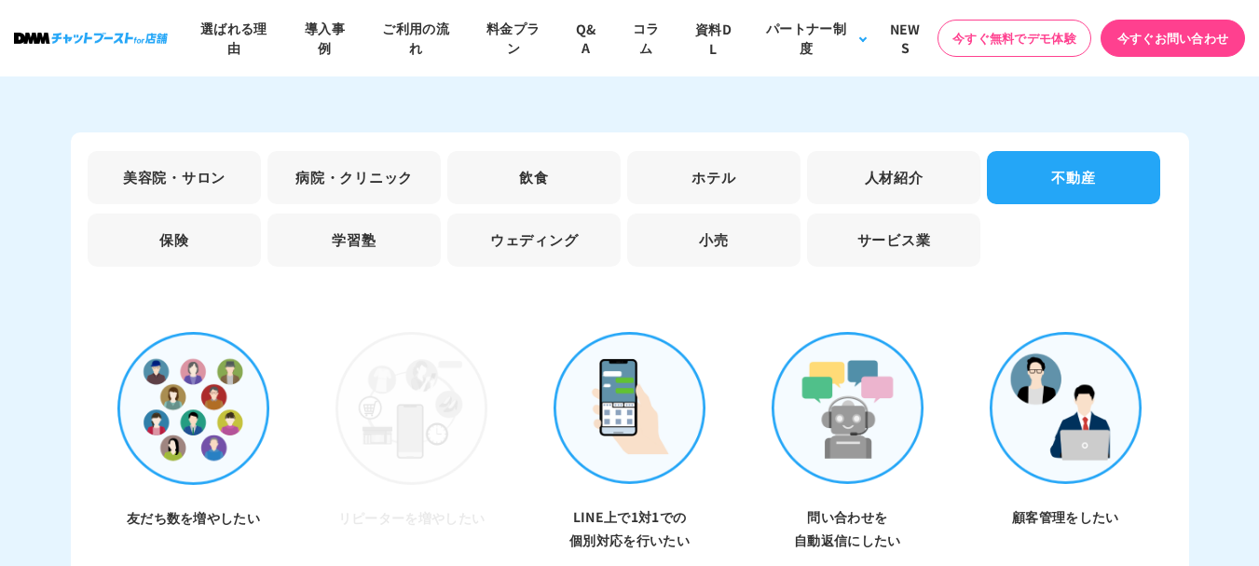
click at [849, 170] on li "人材紹介" at bounding box center [893, 177] width 173 height 53
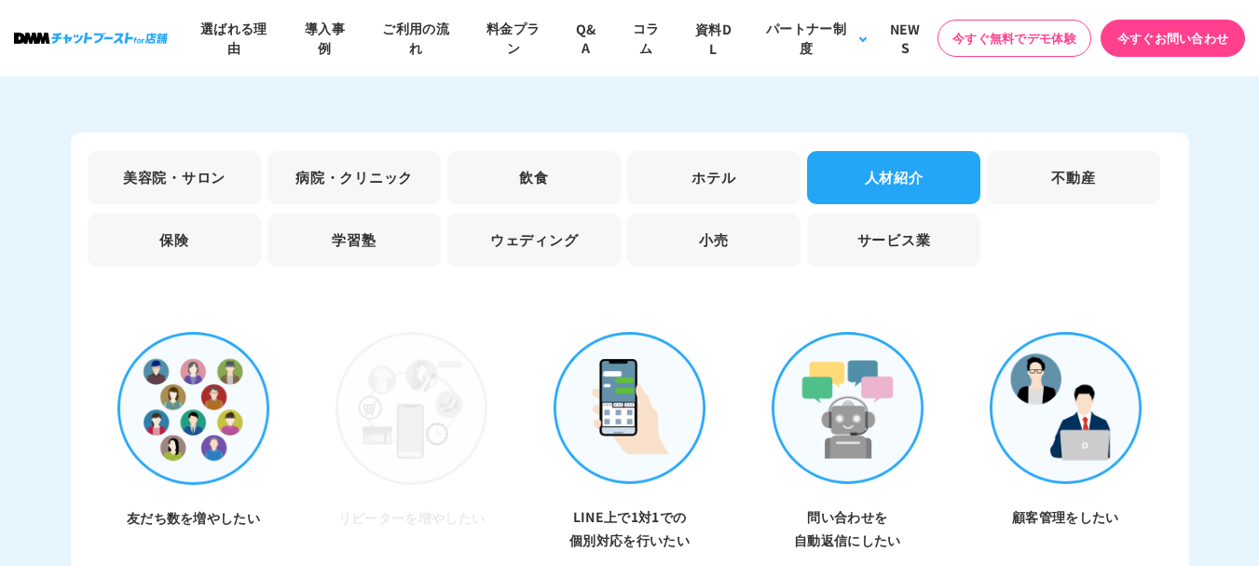
click at [243, 173] on li "美容院・サロン" at bounding box center [174, 177] width 173 height 53
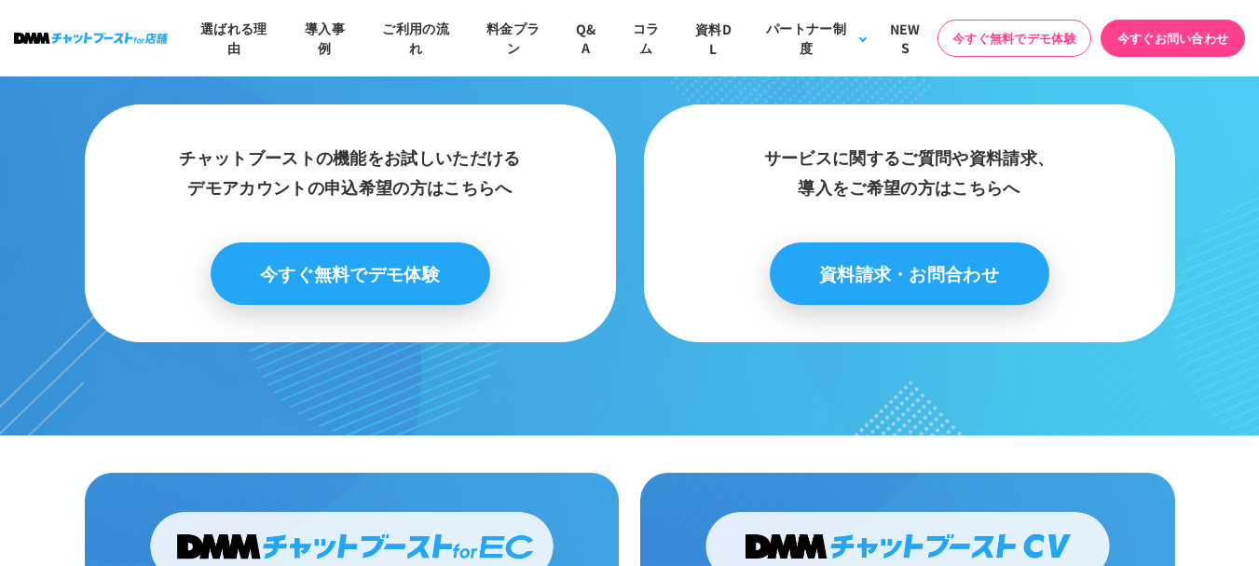
scroll to position [9908, 0]
